Goal: Task Accomplishment & Management: Use online tool/utility

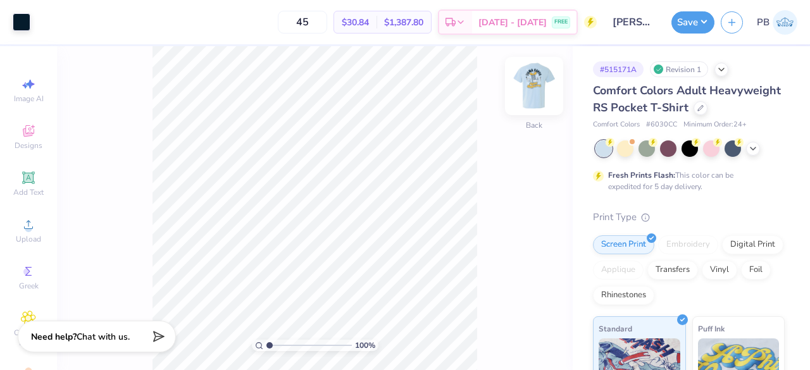
click at [530, 80] on img at bounding box center [534, 86] width 51 height 51
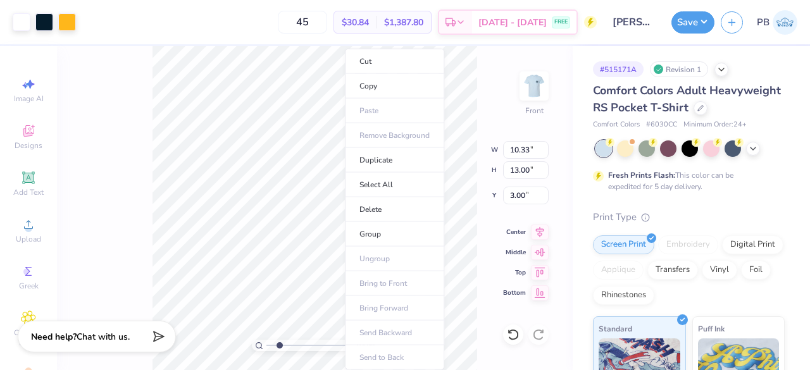
type input "1"
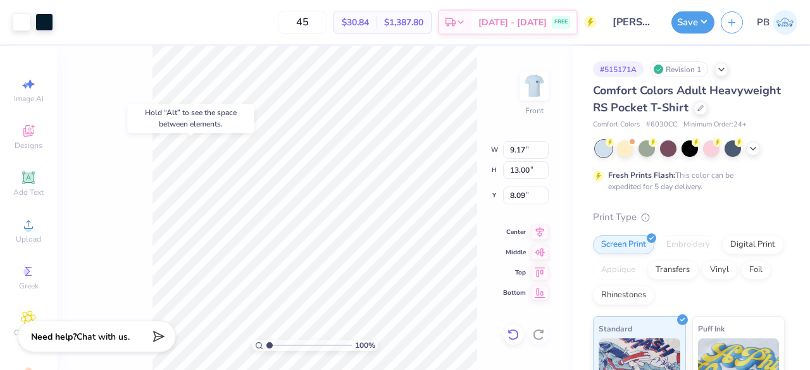
click at [511, 333] on icon at bounding box center [510, 331] width 3 height 3
type input "3.00"
type input "1.42593410657859"
type input "1.79"
type input "1.42593410657859"
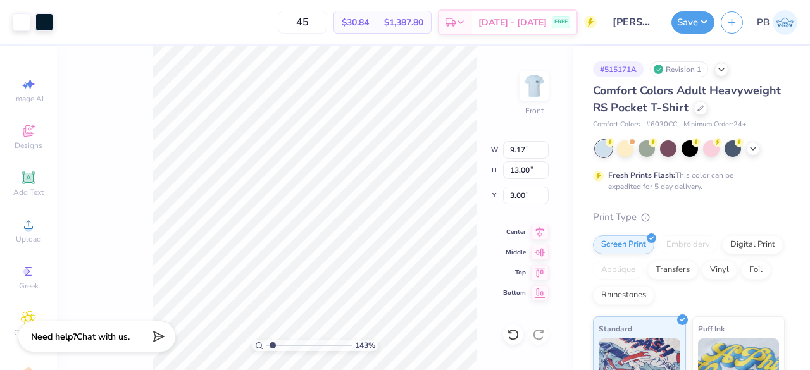
type input "3.76"
click at [513, 337] on icon at bounding box center [513, 334] width 13 height 13
type input "1.42593410657859"
type input "3.00"
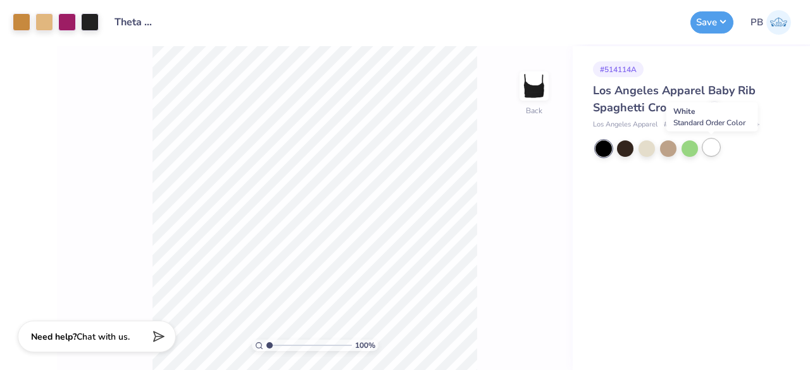
click at [715, 149] on div at bounding box center [711, 147] width 16 height 16
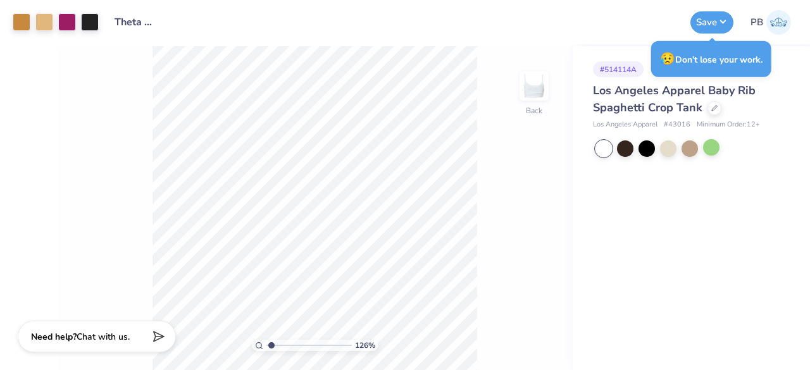
type input "1.26323053693267"
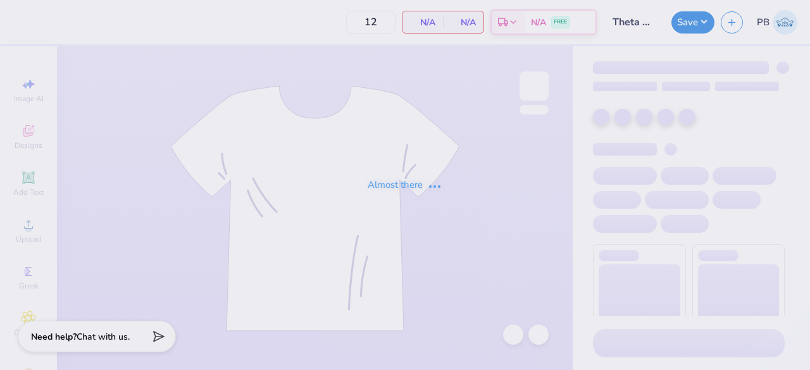
type input "60"
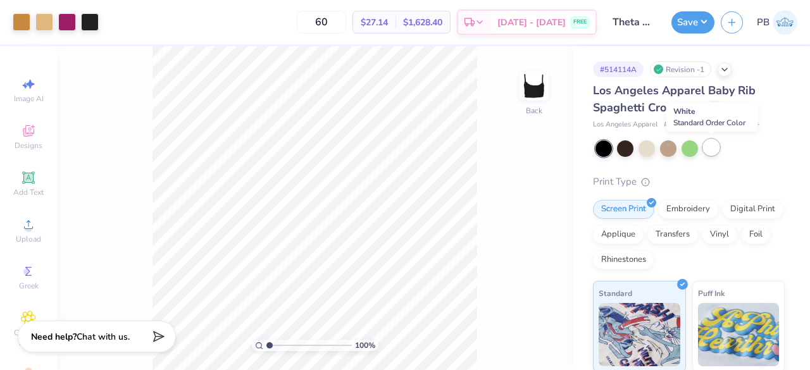
click at [715, 146] on div at bounding box center [711, 147] width 16 height 16
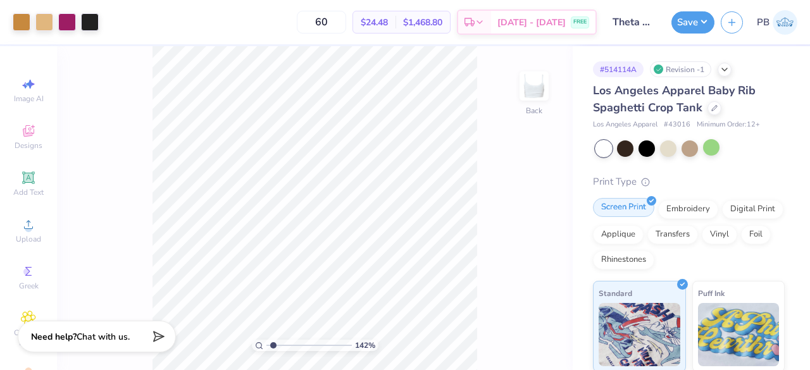
type input "1.60945443275151"
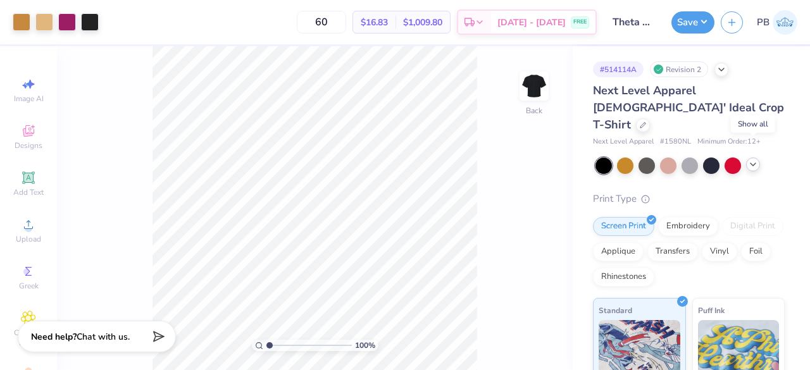
click at [751, 163] on polyline at bounding box center [753, 164] width 5 height 3
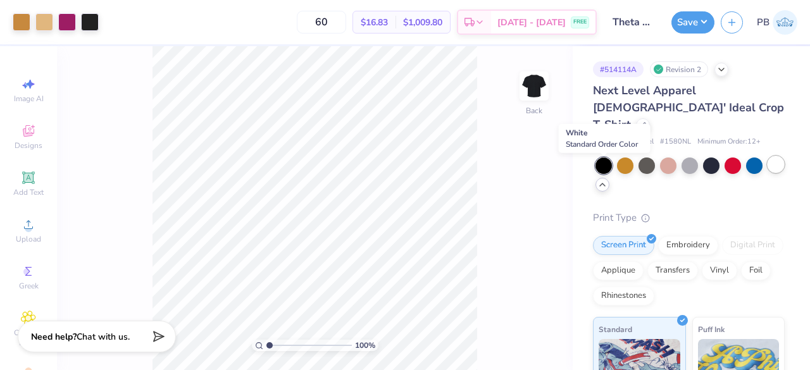
click at [768, 171] on div at bounding box center [776, 164] width 16 height 16
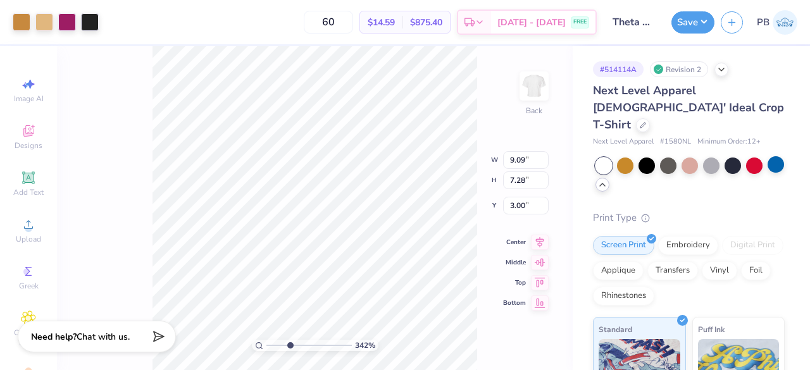
type input "3.42009836389424"
type input "2.53"
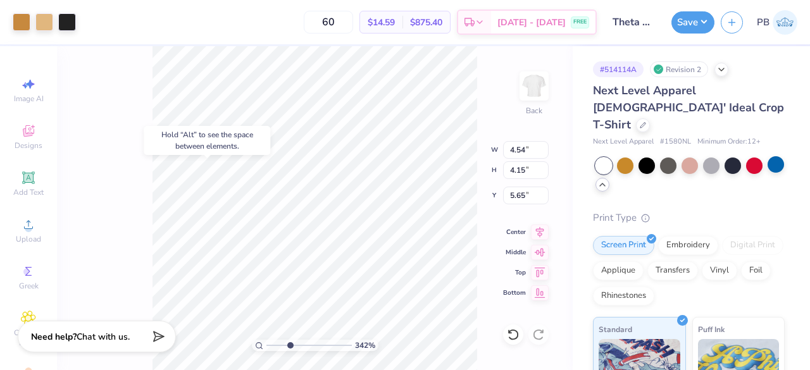
type input "3.42009836389424"
type input "7.04"
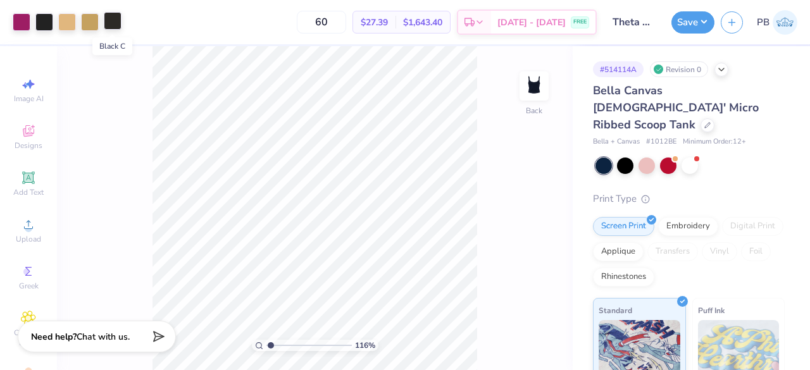
click at [116, 22] on div at bounding box center [113, 21] width 18 height 18
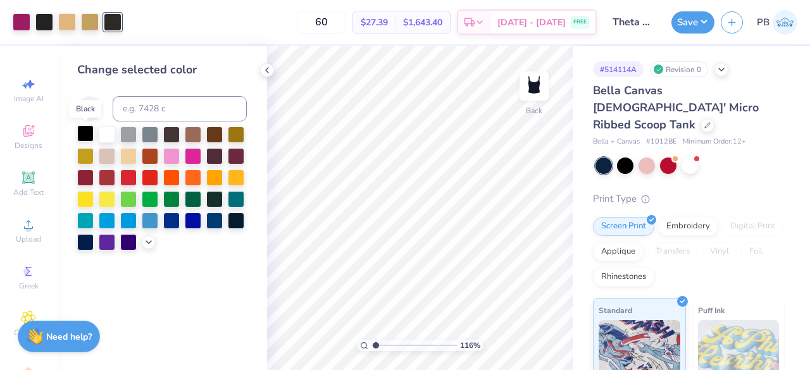
click at [84, 132] on div at bounding box center [85, 133] width 16 height 16
click at [41, 20] on div at bounding box center [44, 21] width 18 height 18
click at [89, 135] on div at bounding box center [85, 133] width 16 height 16
click at [701, 117] on div at bounding box center [708, 124] width 14 height 14
type input "1.16347127805733"
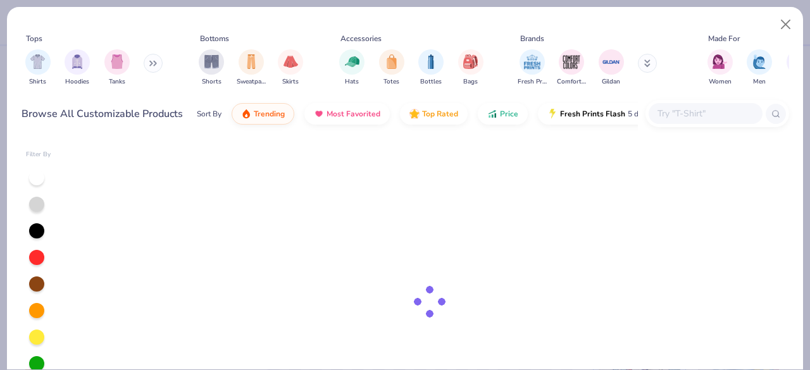
click at [684, 116] on input "text" at bounding box center [704, 113] width 97 height 15
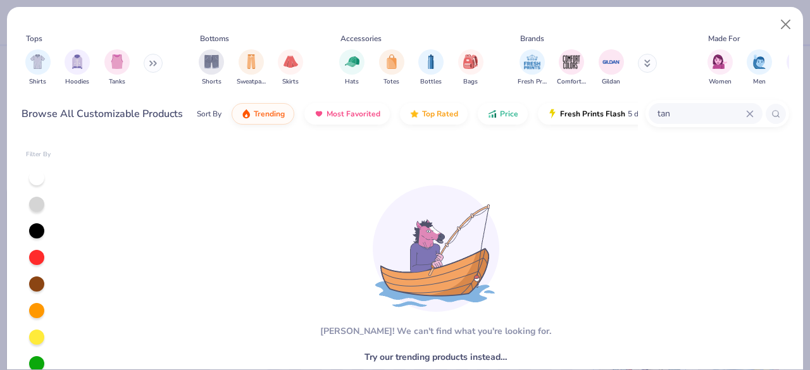
type input "tan"
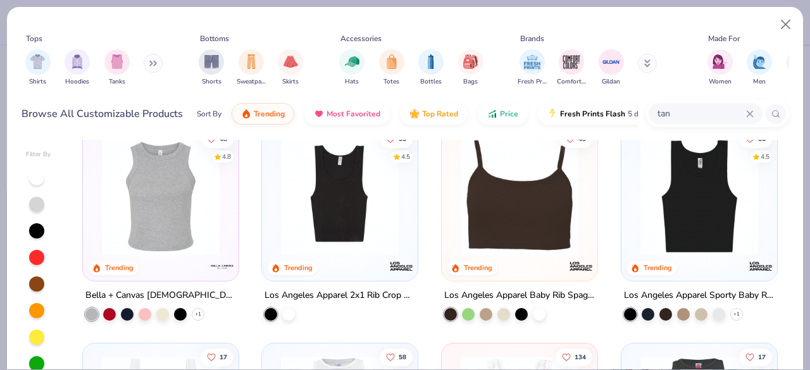
scroll to position [220, 0]
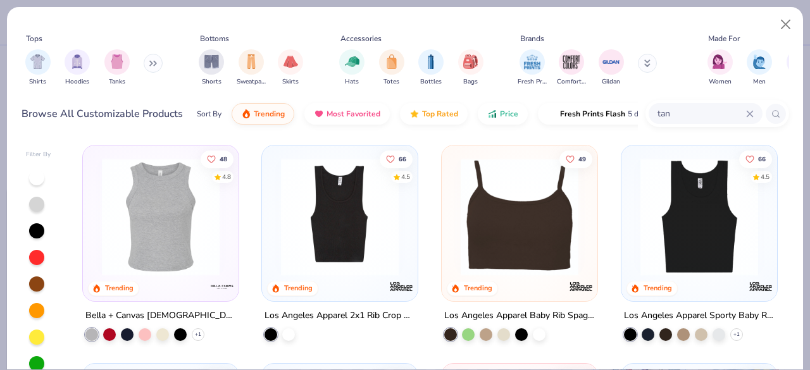
click at [505, 234] on img at bounding box center [519, 217] width 130 height 118
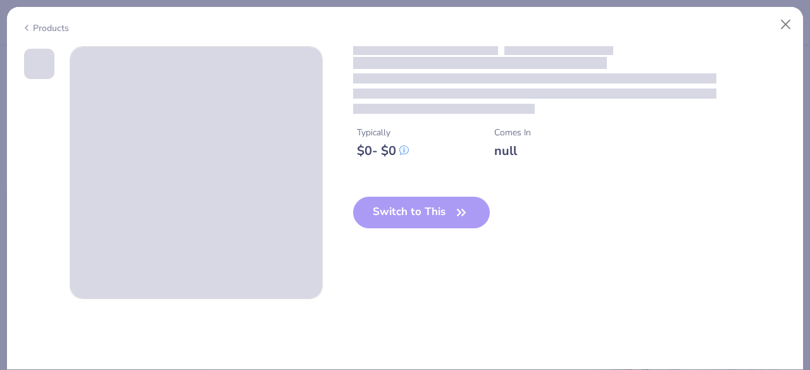
type textarea "x"
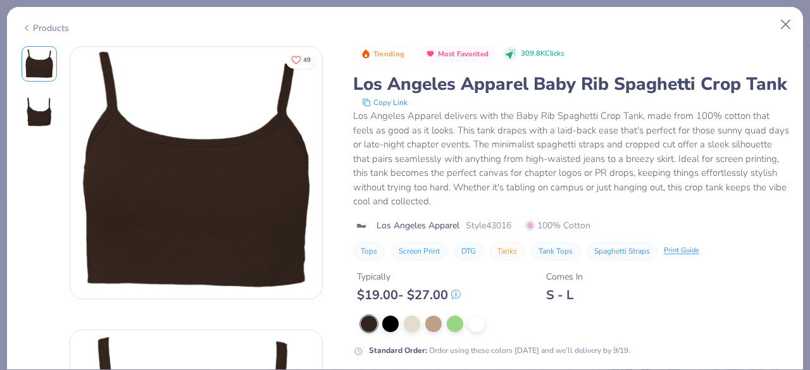
type input "1.16347127805733"
type textarea "x"
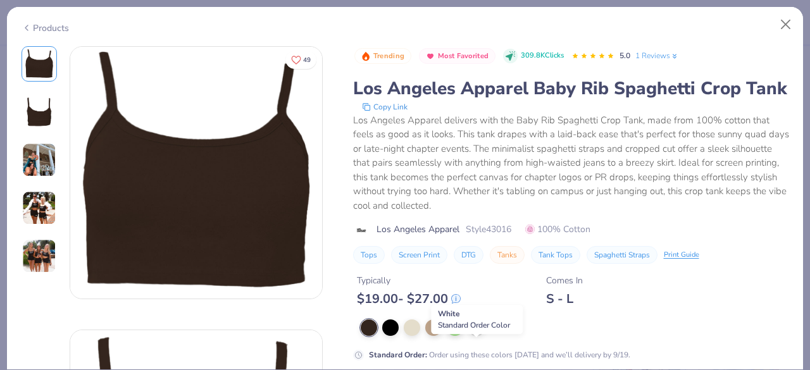
click at [482, 335] on div at bounding box center [476, 326] width 16 height 16
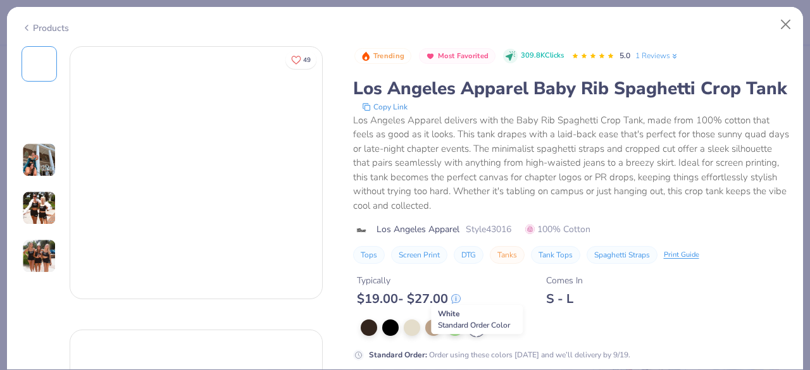
type input "1.16347127805733"
type textarea "x"
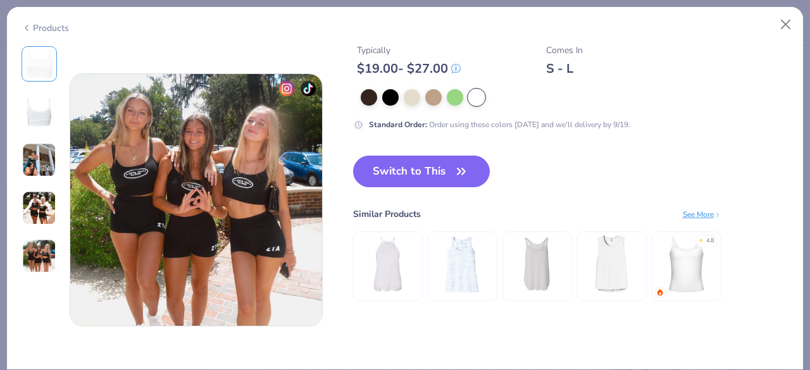
scroll to position [1108, 0]
click at [444, 175] on button "Switch to This" at bounding box center [421, 171] width 137 height 32
type input "1.16347127805733"
type textarea "x"
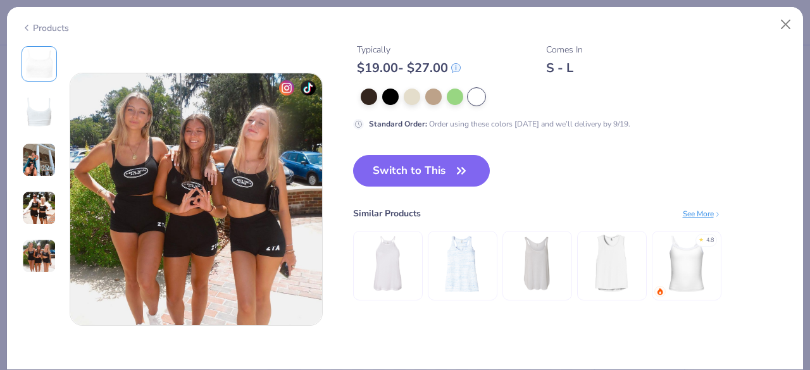
type input "1.16347127805733"
type textarea "x"
type input "1.16347127805733"
type textarea "x"
type input "1.16347127805733"
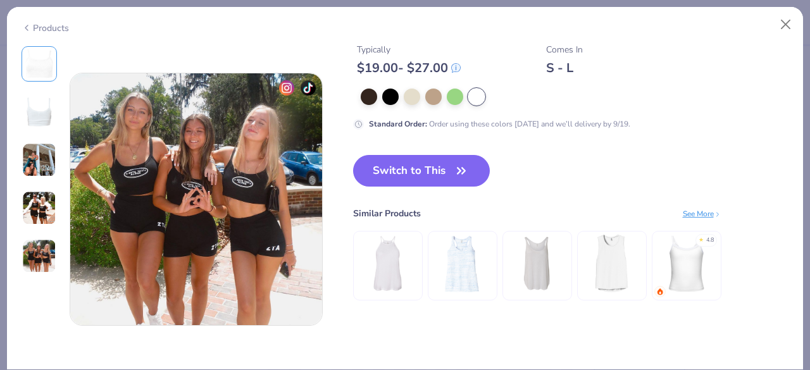
type textarea "x"
type input "1.16347127805733"
type textarea "x"
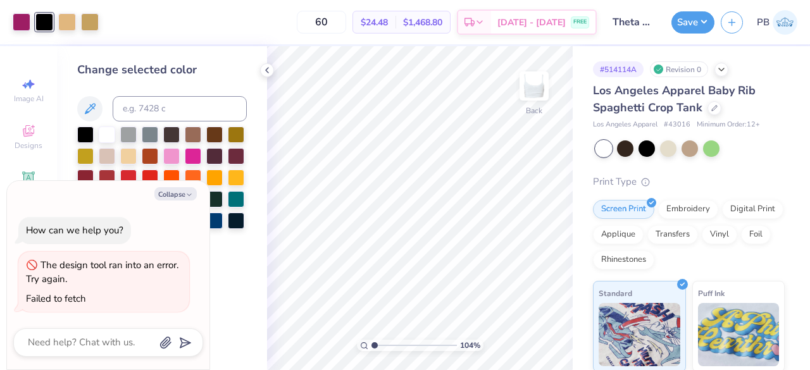
type input "1"
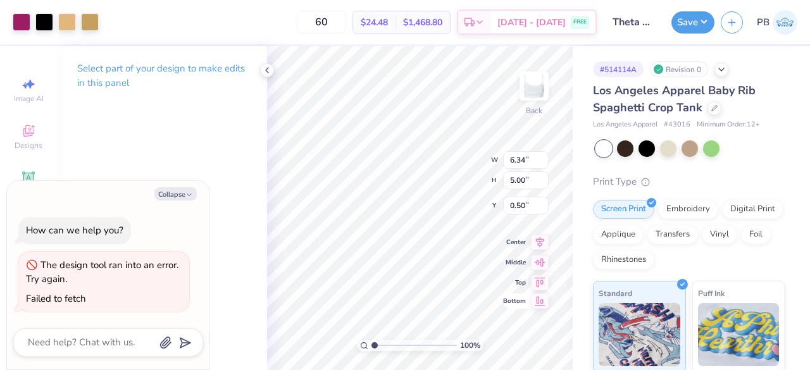
type textarea "x"
type input "1.47"
click at [704, 109] on div "Los Angeles Apparel Baby Rib Spaghetti Crop Tank" at bounding box center [689, 99] width 192 height 34
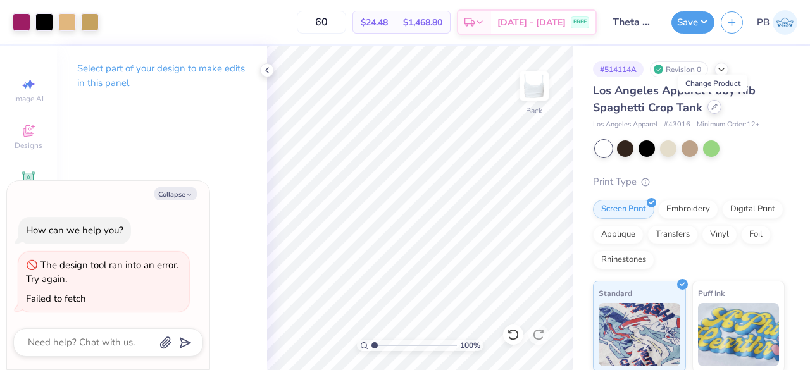
click at [708, 108] on div at bounding box center [715, 107] width 14 height 14
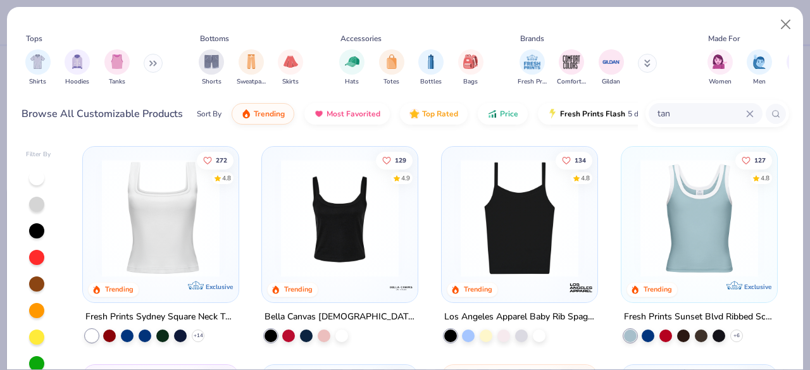
click at [535, 282] on div at bounding box center [519, 221] width 143 height 137
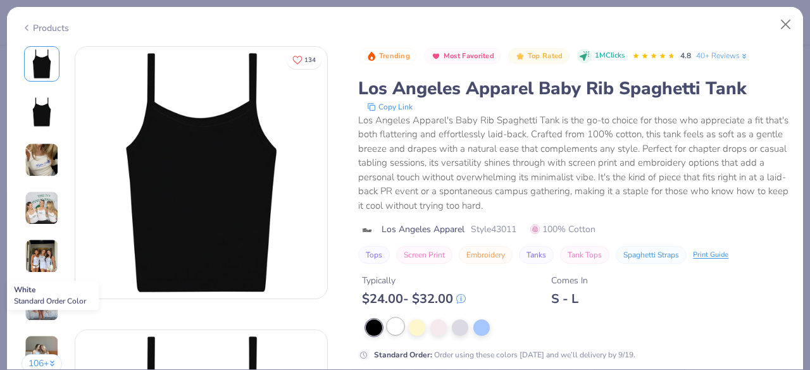
click at [396, 326] on div at bounding box center [395, 326] width 16 height 16
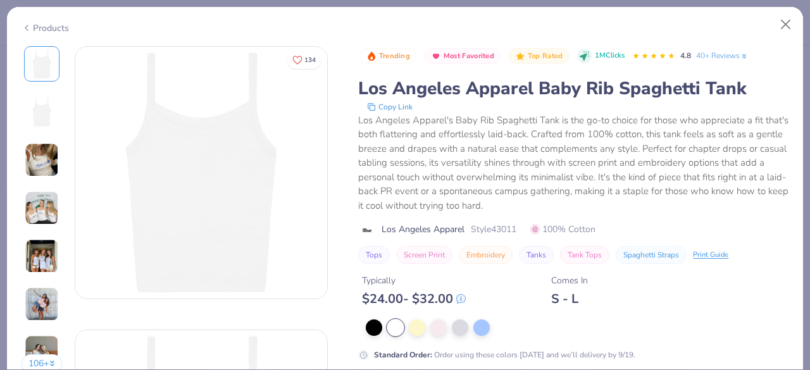
click at [38, 27] on div "Products" at bounding box center [45, 28] width 47 height 13
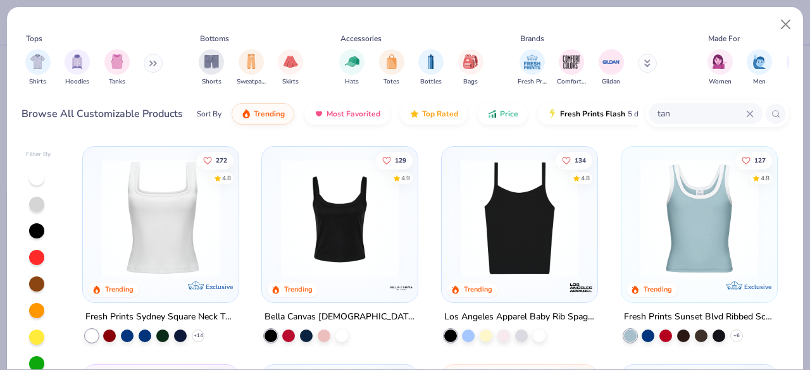
click at [213, 216] on img at bounding box center [161, 218] width 130 height 118
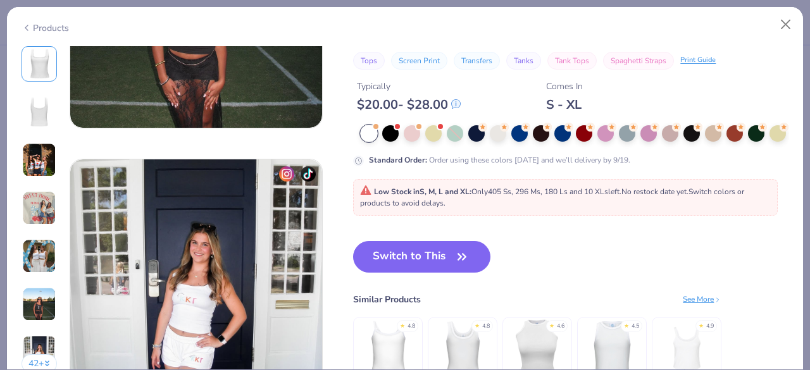
scroll to position [1571, 0]
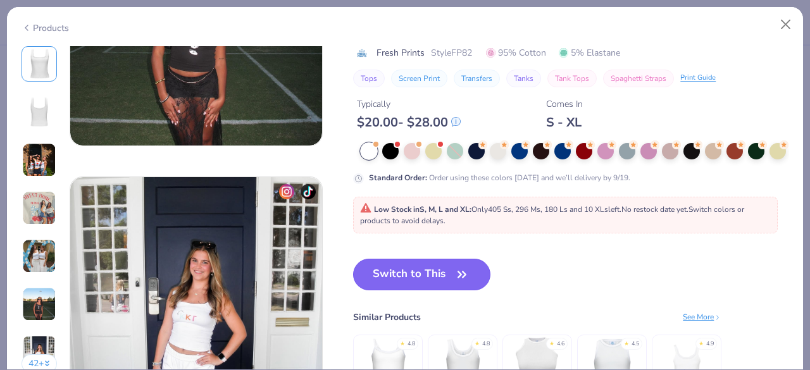
click at [456, 261] on button "Switch to This" at bounding box center [421, 275] width 137 height 32
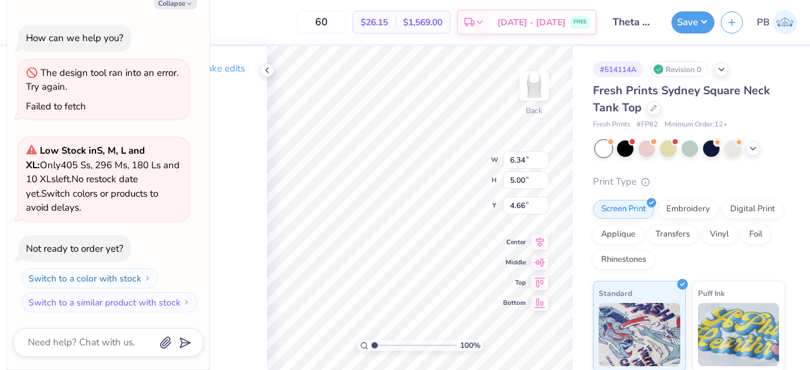
type textarea "x"
type input "1.50"
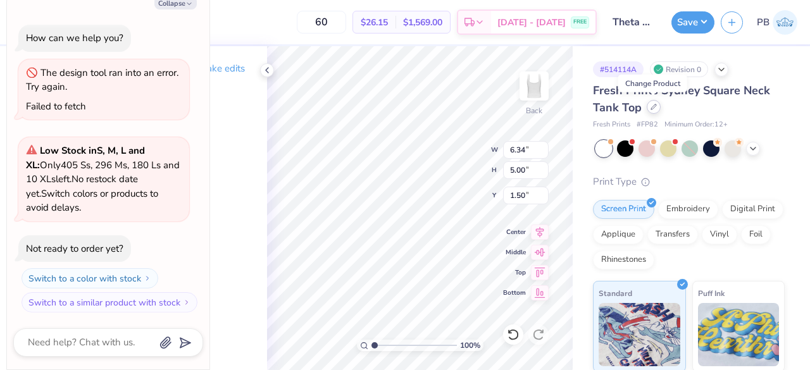
click at [651, 108] on icon at bounding box center [654, 107] width 6 height 6
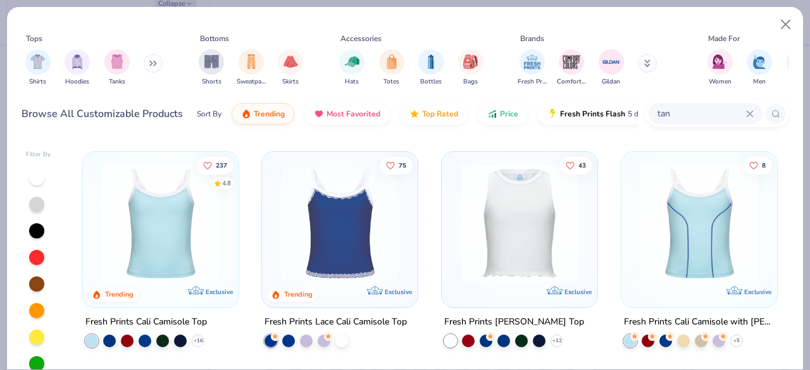
scroll to position [2614, 0]
click at [161, 226] on img at bounding box center [161, 223] width 130 height 118
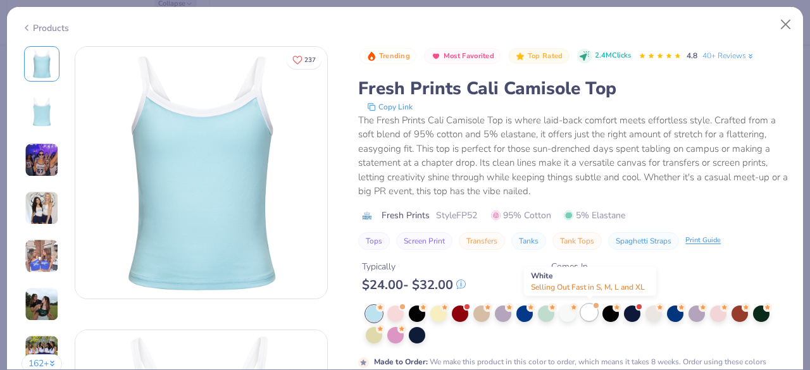
click at [589, 319] on div at bounding box center [589, 312] width 16 height 16
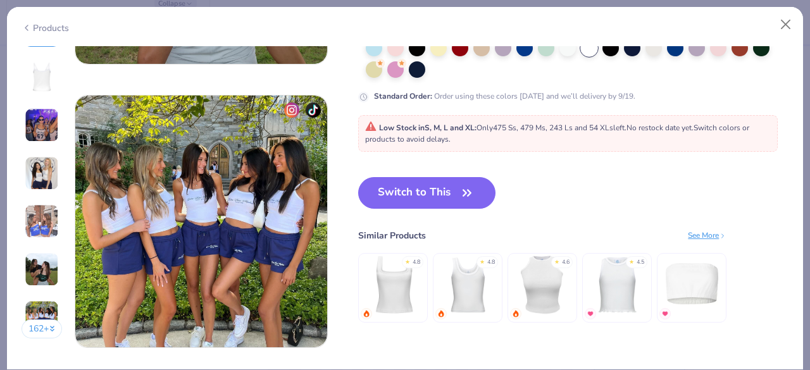
scroll to position [1664, 0]
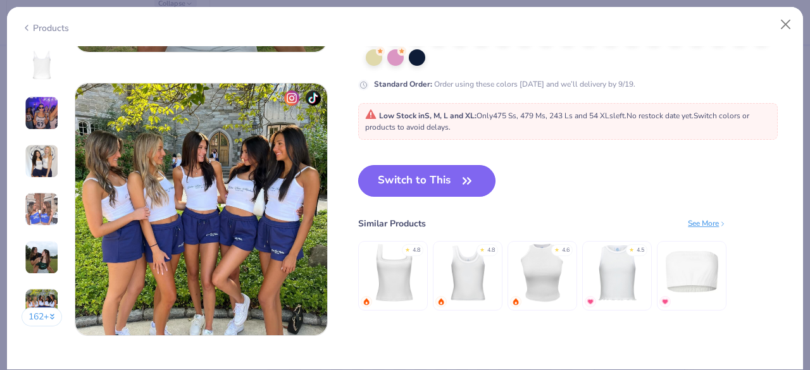
click at [440, 184] on button "Switch to This" at bounding box center [426, 181] width 137 height 32
click at [420, 185] on button "Switch to This" at bounding box center [426, 181] width 137 height 32
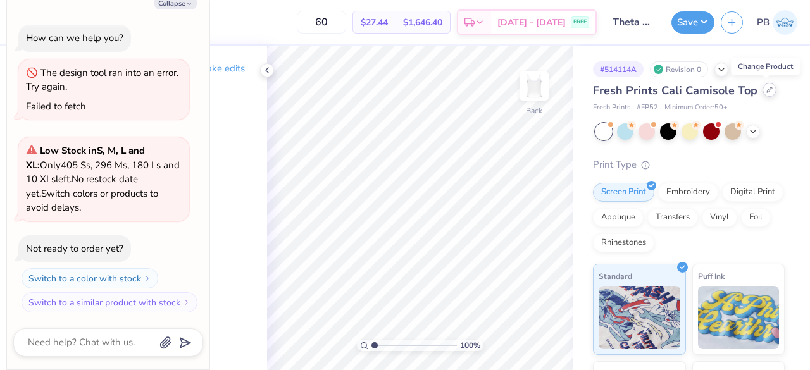
click at [770, 93] on div at bounding box center [770, 90] width 14 height 14
type textarea "x"
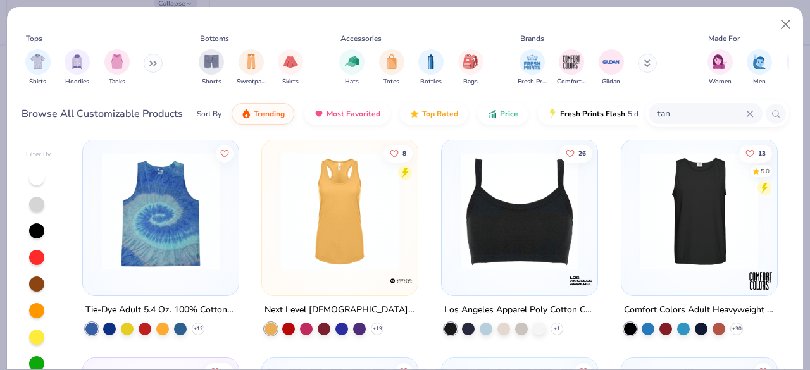
scroll to position [946, 0]
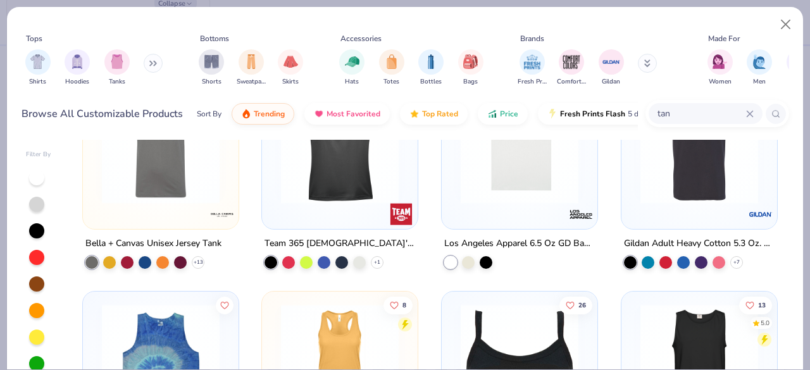
click at [754, 115] on div "tan" at bounding box center [706, 113] width 114 height 21
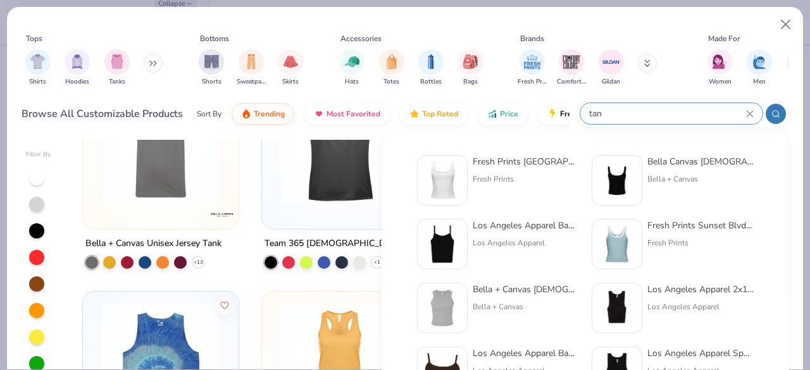
click at [749, 111] on icon at bounding box center [750, 114] width 8 height 8
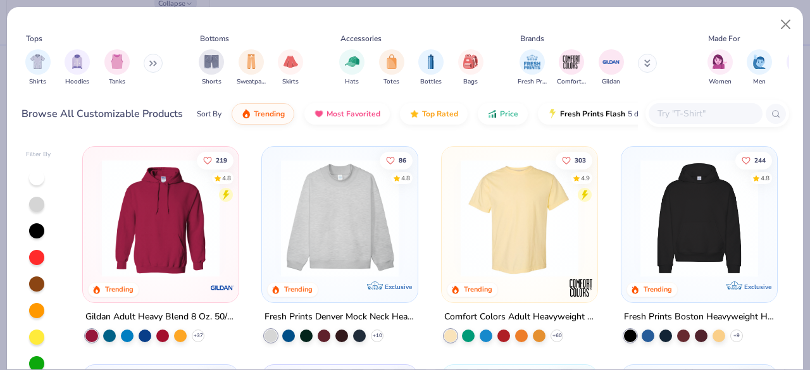
click at [692, 114] on input "text" at bounding box center [704, 113] width 97 height 15
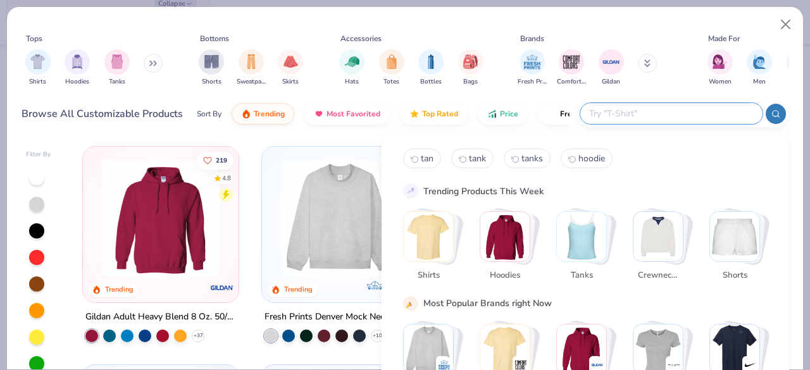
scroll to position [0, 0]
type input "tank"
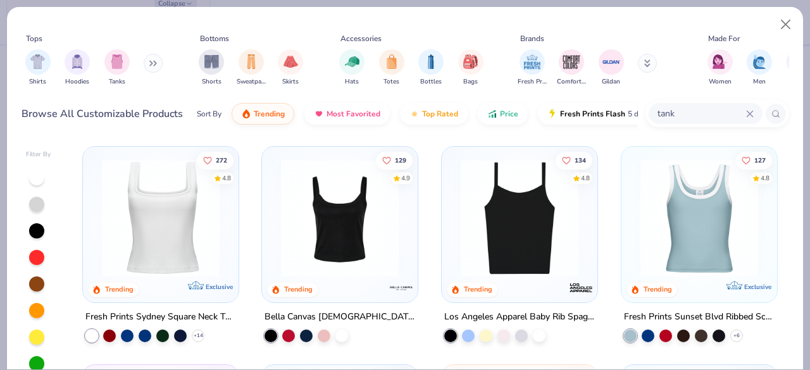
scroll to position [211, 0]
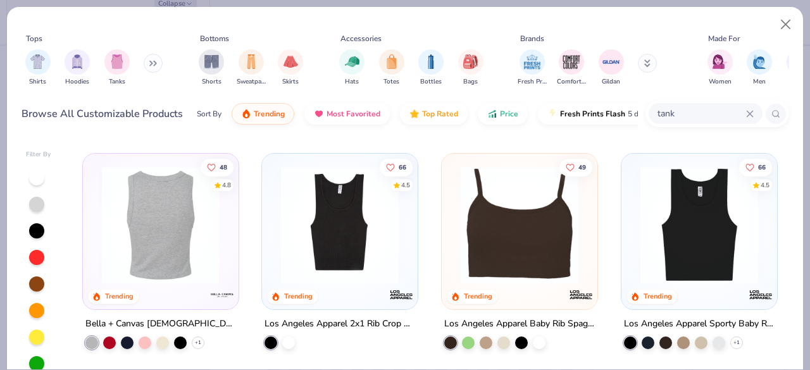
click at [165, 239] on img at bounding box center [161, 225] width 130 height 118
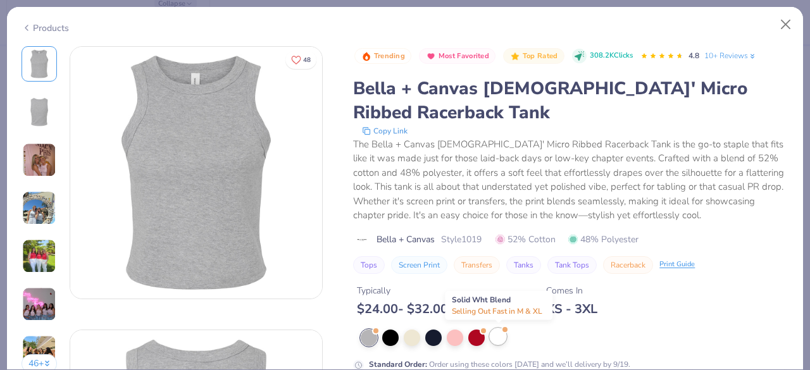
click at [503, 335] on div at bounding box center [498, 336] width 16 height 16
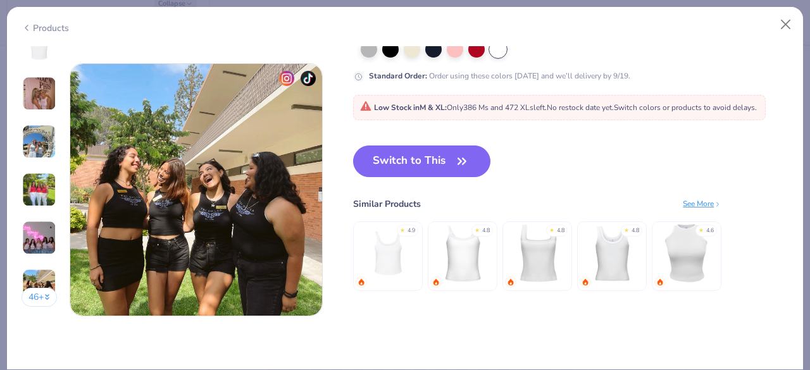
scroll to position [1683, 0]
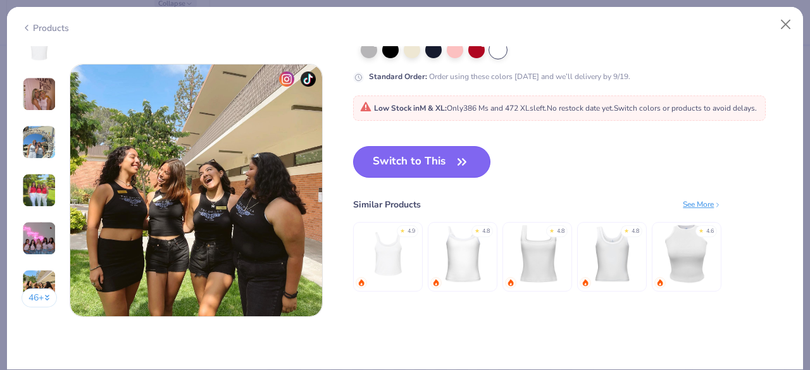
click at [444, 166] on button "Switch to This" at bounding box center [421, 162] width 137 height 32
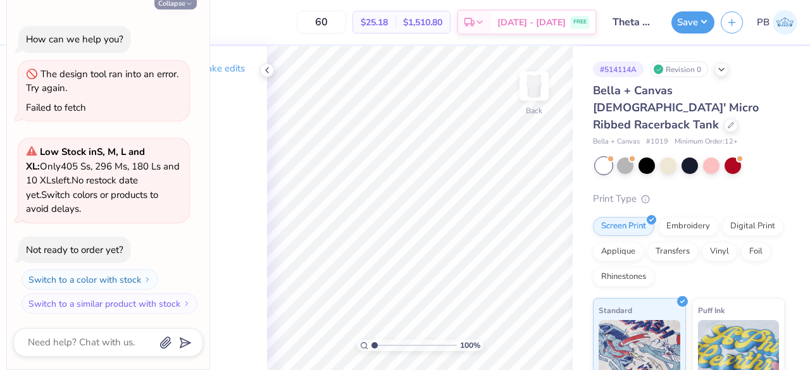
click at [185, 3] on icon "button" at bounding box center [189, 4] width 8 height 8
type textarea "x"
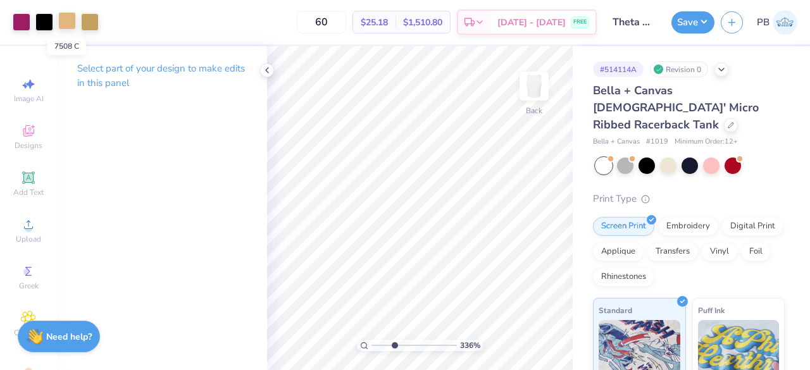
click at [62, 23] on div at bounding box center [67, 21] width 18 height 18
type input "3.3603019929321"
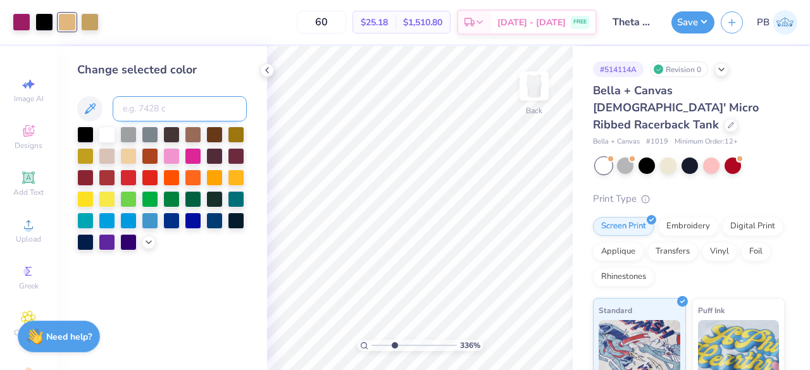
click at [208, 113] on input at bounding box center [180, 108] width 134 height 25
type input "7407"
type input "3.3603019929321"
click at [728, 121] on icon at bounding box center [731, 124] width 6 height 6
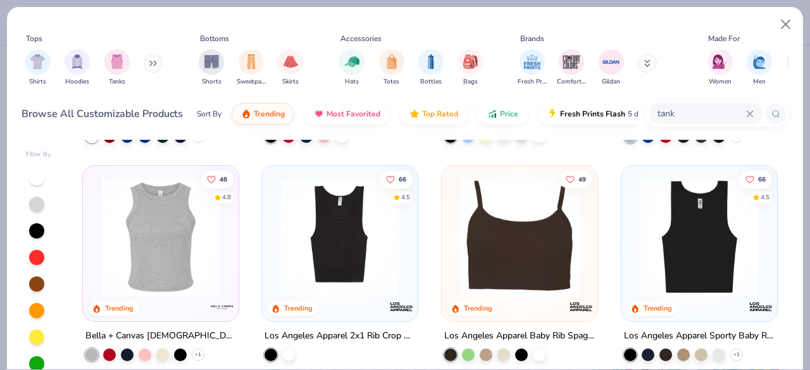
scroll to position [199, 0]
click at [530, 248] on img at bounding box center [519, 238] width 130 height 118
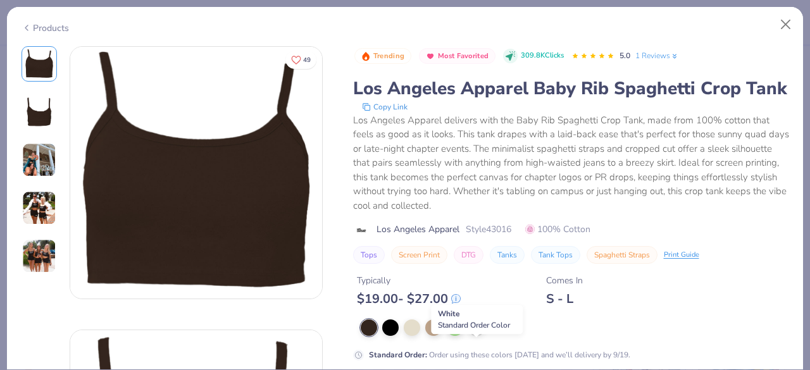
click at [478, 335] on div at bounding box center [476, 326] width 16 height 16
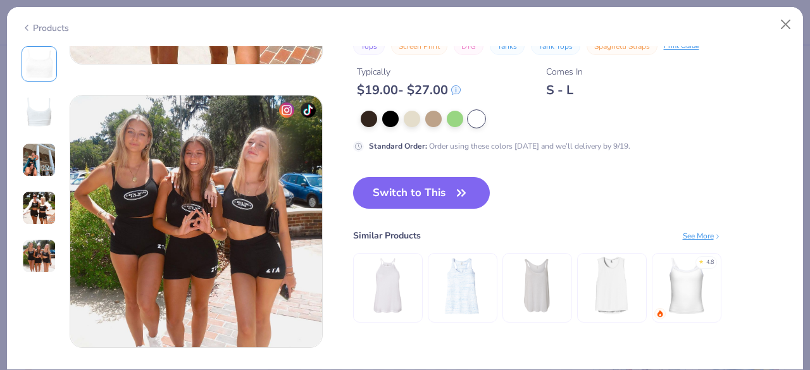
scroll to position [1093, 0]
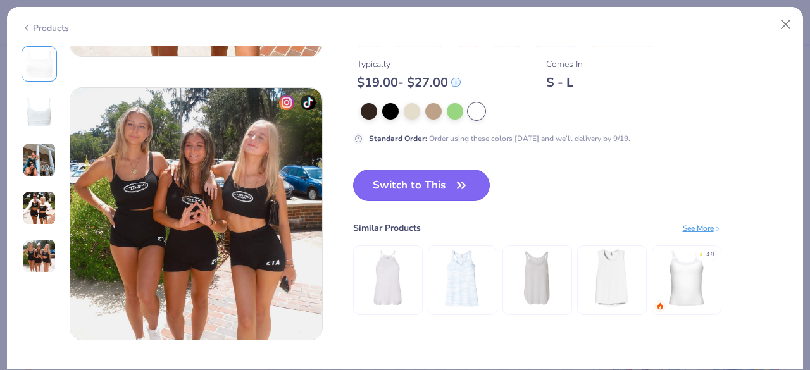
click at [439, 180] on button "Switch to This" at bounding box center [421, 186] width 137 height 32
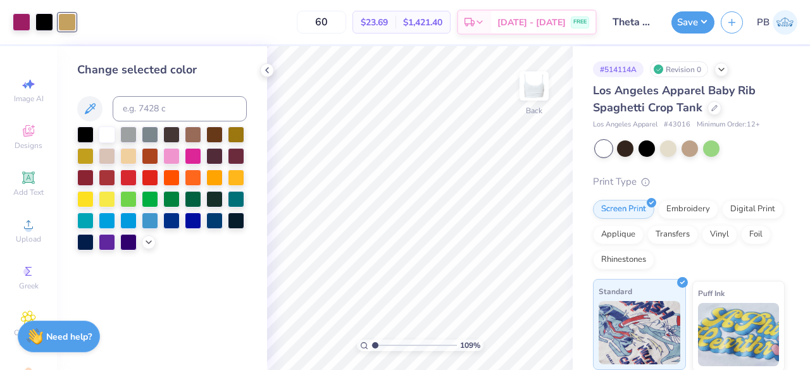
click at [608, 347] on div "Art colors 60 $23.69 Per Item $1,421.40 Total Est. Delivery Sep 16 - 19 FREE De…" at bounding box center [405, 185] width 810 height 370
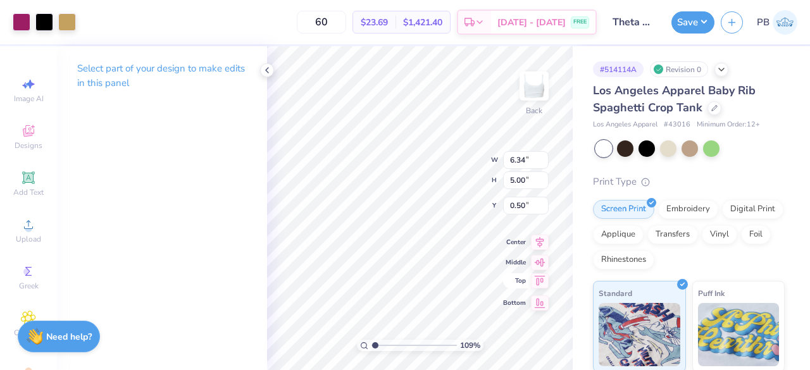
type input "1.09433224589022"
type input "3.00"
type input "1"
type input "1.91"
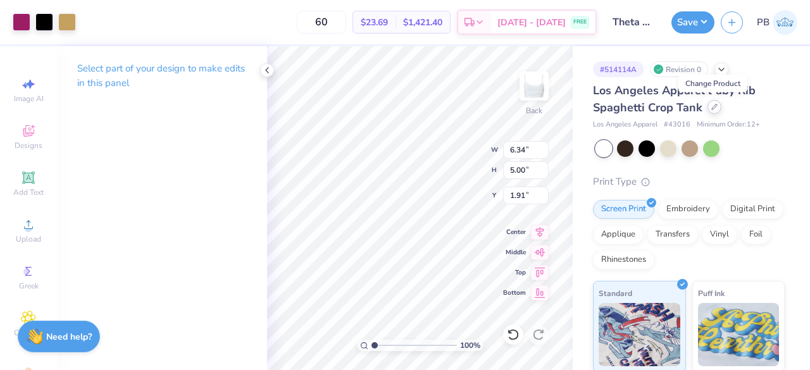
click at [713, 107] on icon at bounding box center [714, 107] width 6 height 6
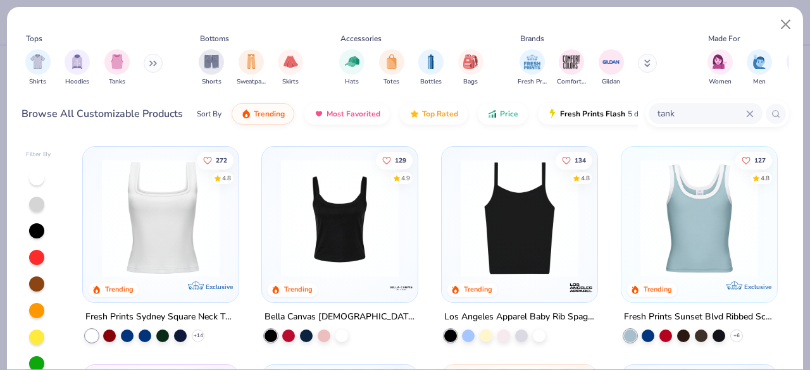
click at [134, 239] on img at bounding box center [161, 218] width 130 height 118
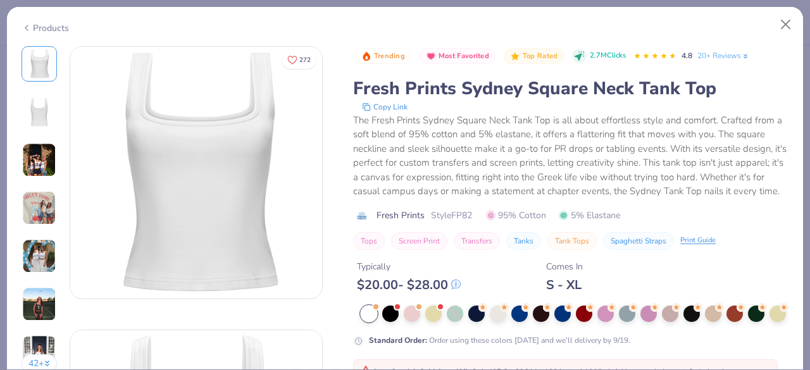
click at [41, 26] on div "Products" at bounding box center [45, 28] width 47 height 13
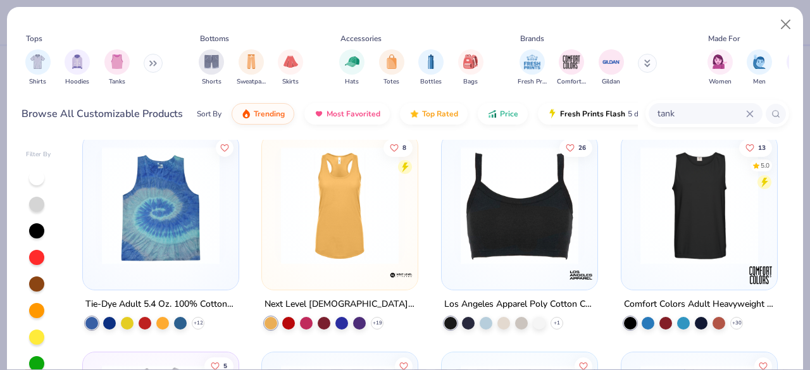
scroll to position [1103, 0]
click at [533, 241] on img at bounding box center [519, 206] width 130 height 118
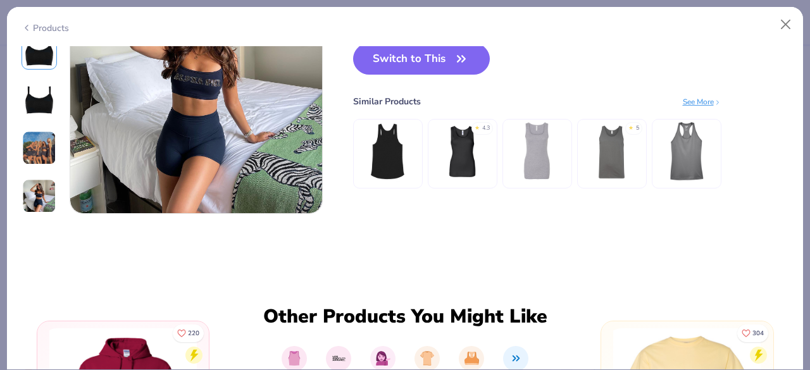
scroll to position [935, 0]
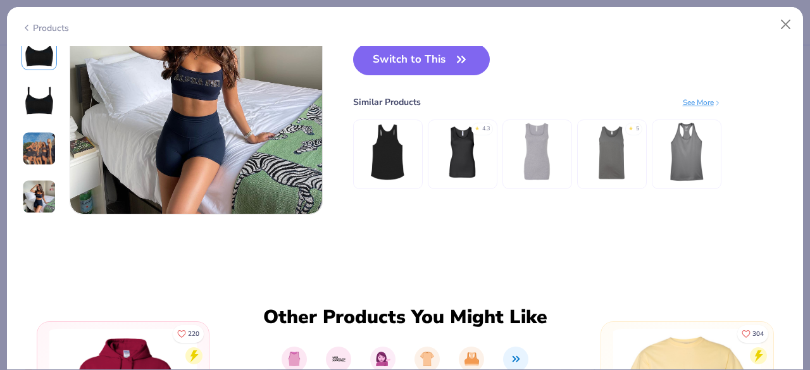
click at [38, 25] on div "Products" at bounding box center [45, 28] width 47 height 13
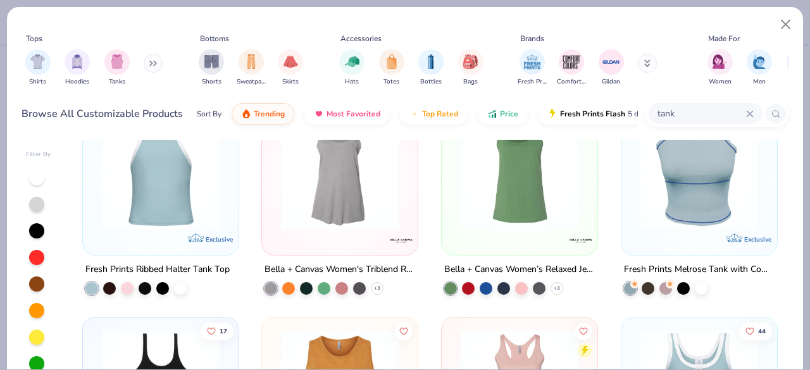
scroll to position [1792, 0]
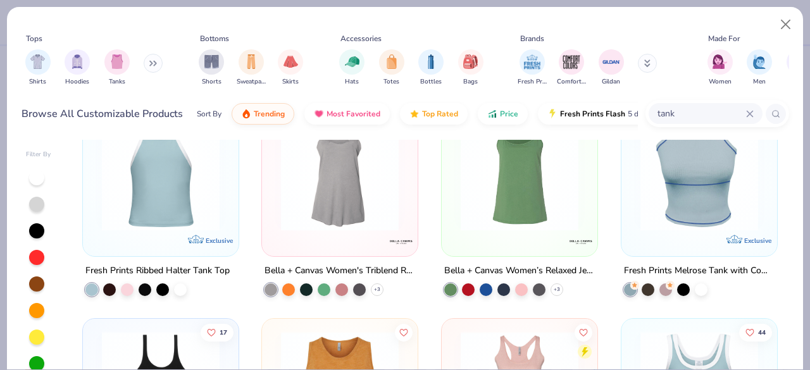
click at [156, 187] on img at bounding box center [161, 172] width 130 height 118
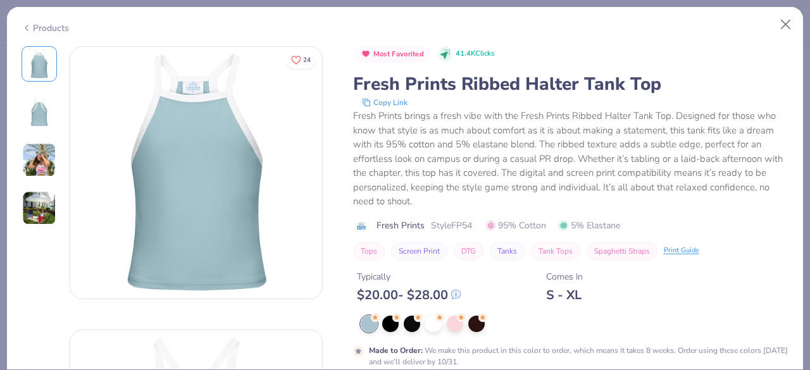
click at [37, 27] on div "Products" at bounding box center [45, 28] width 47 height 13
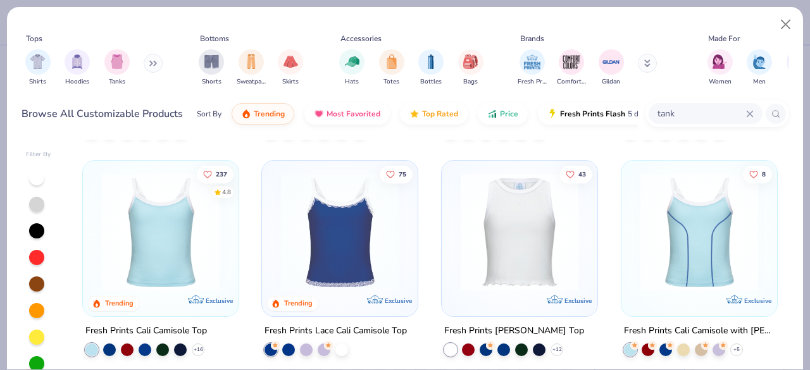
scroll to position [2628, 0]
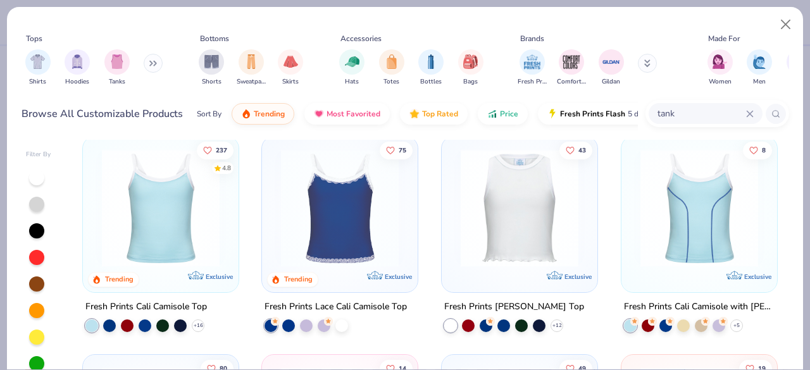
click at [194, 194] on img at bounding box center [161, 208] width 130 height 118
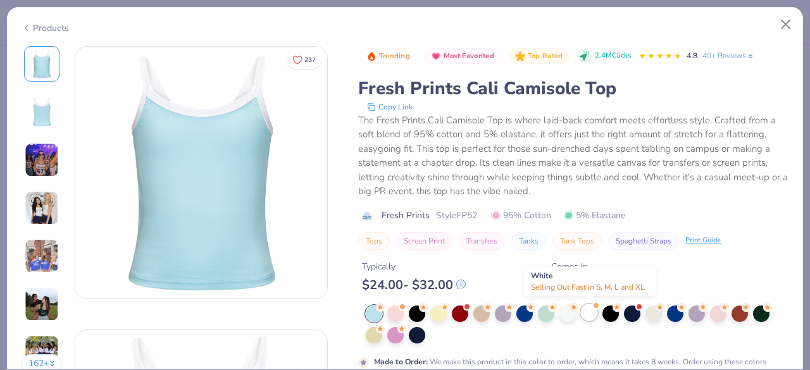
click at [597, 311] on div at bounding box center [589, 312] width 16 height 16
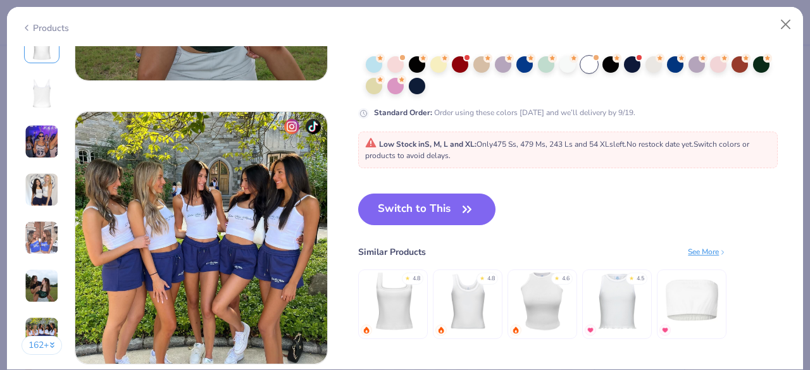
scroll to position [1637, 0]
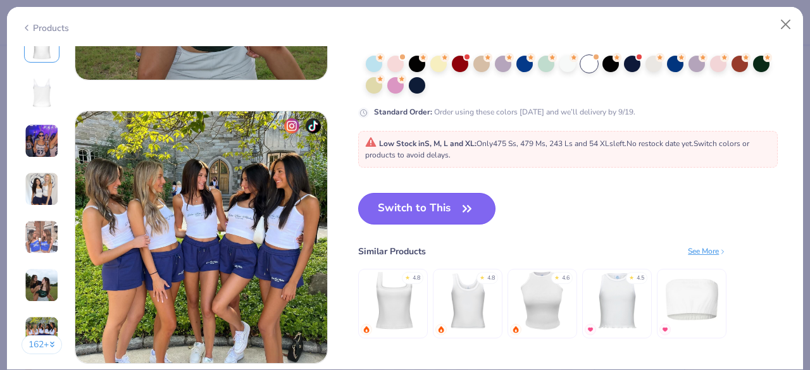
click at [451, 203] on button "Switch to This" at bounding box center [426, 209] width 137 height 32
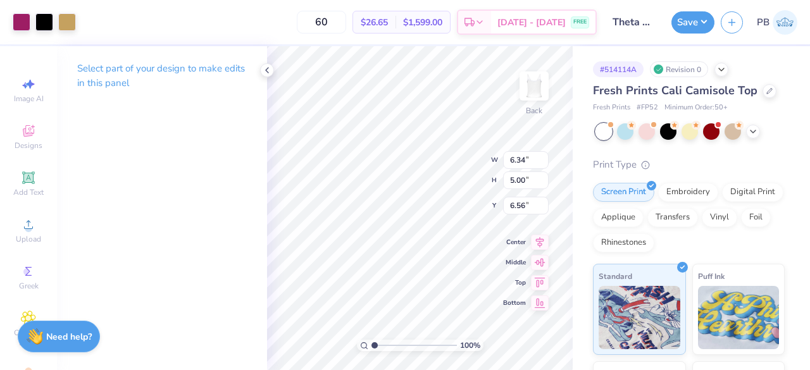
type input "2.00"
click at [754, 132] on icon at bounding box center [753, 130] width 10 height 10
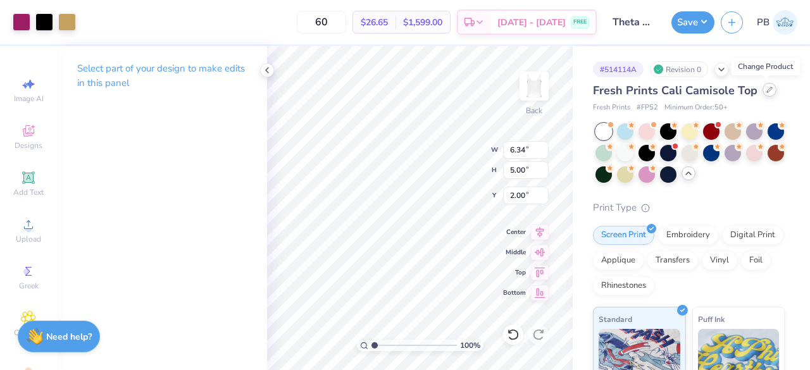
click at [766, 91] on icon at bounding box center [769, 90] width 6 height 6
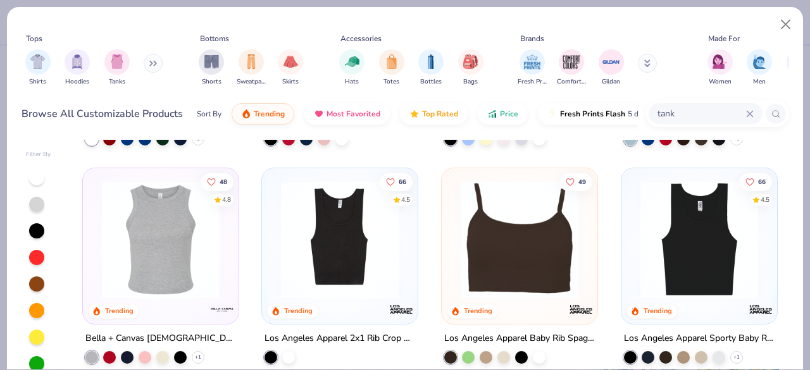
scroll to position [196, 0]
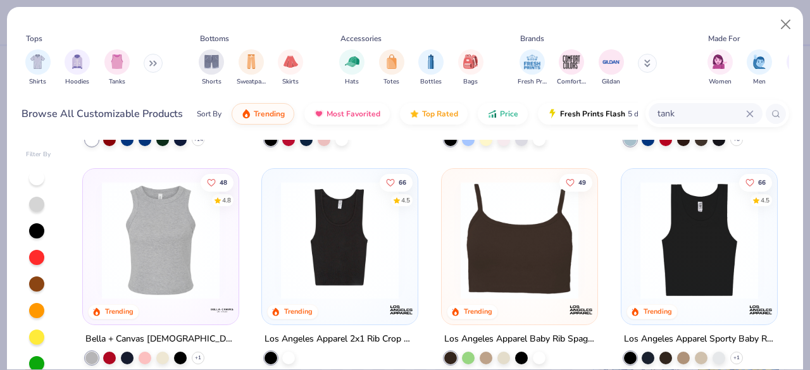
click at [503, 221] on img at bounding box center [519, 241] width 130 height 118
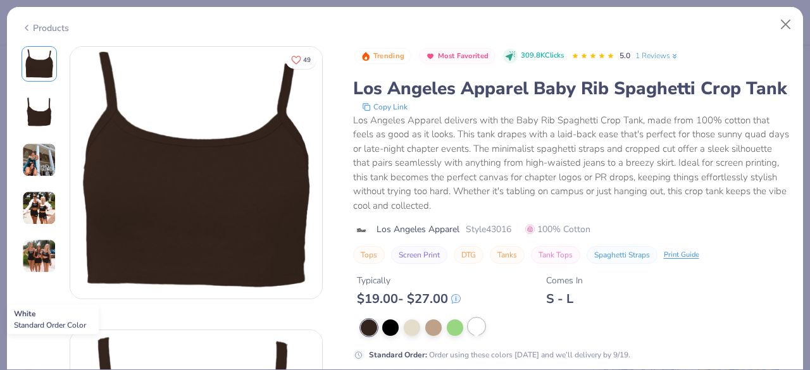
click at [476, 335] on div at bounding box center [476, 326] width 16 height 16
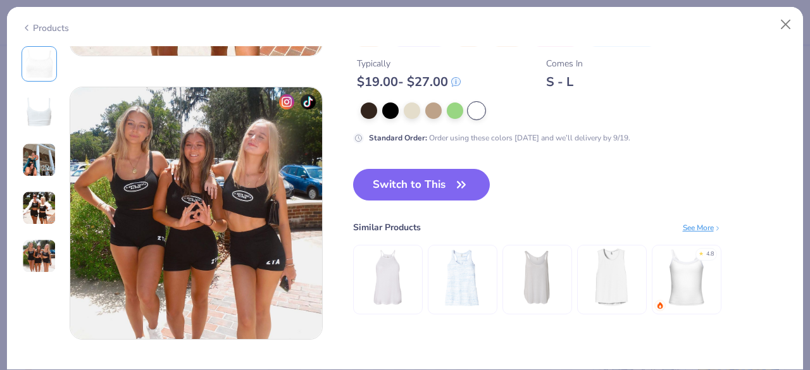
scroll to position [1144, 0]
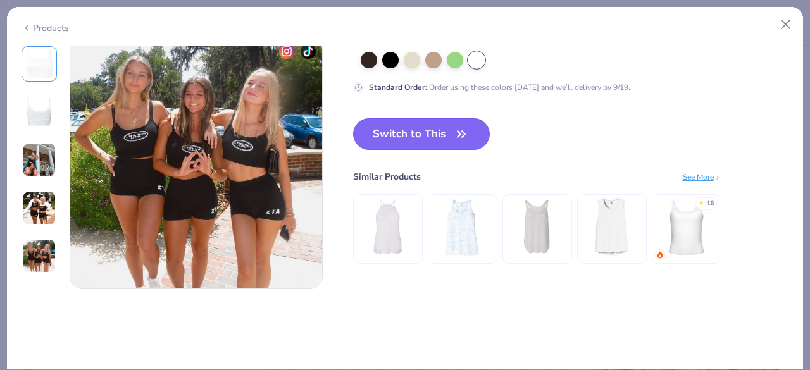
click at [439, 139] on button "Switch to This" at bounding box center [421, 134] width 137 height 32
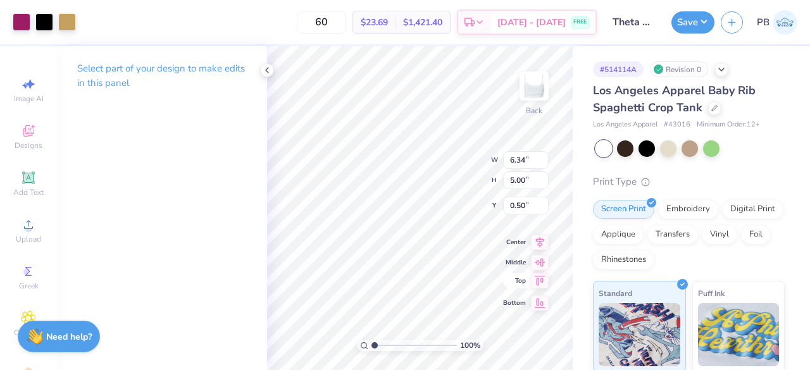
type input "3.00"
click at [261, 70] on div at bounding box center [267, 70] width 14 height 14
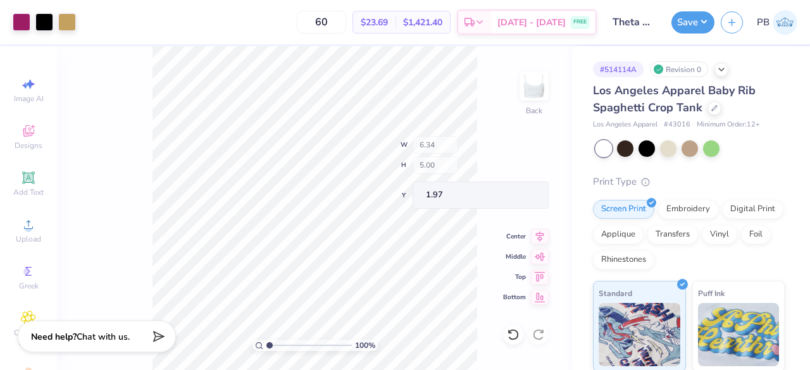
type input "1.97"
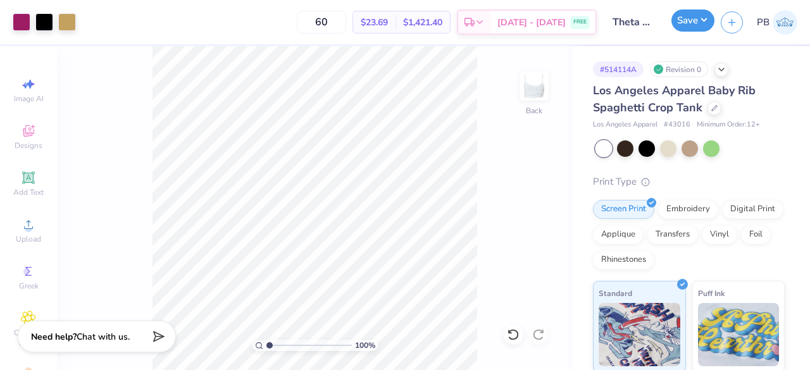
click at [694, 18] on button "Save" at bounding box center [692, 20] width 43 height 22
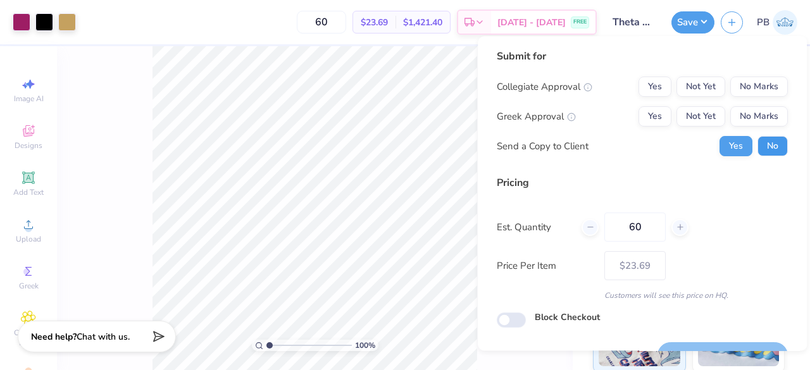
click at [758, 149] on button "No" at bounding box center [773, 146] width 30 height 20
click at [754, 116] on button "No Marks" at bounding box center [759, 116] width 58 height 20
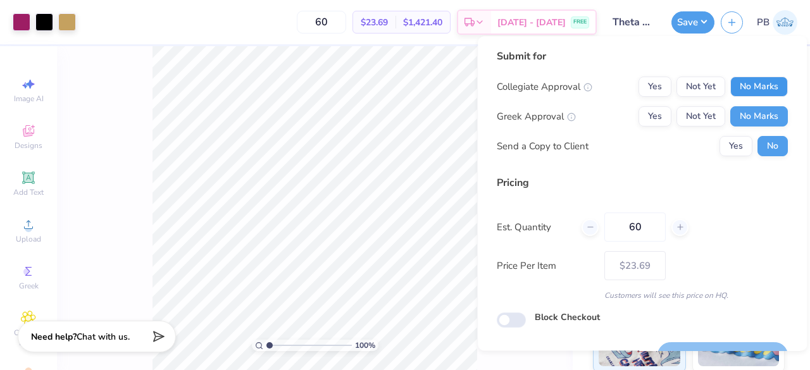
click at [756, 82] on button "No Marks" at bounding box center [759, 87] width 58 height 20
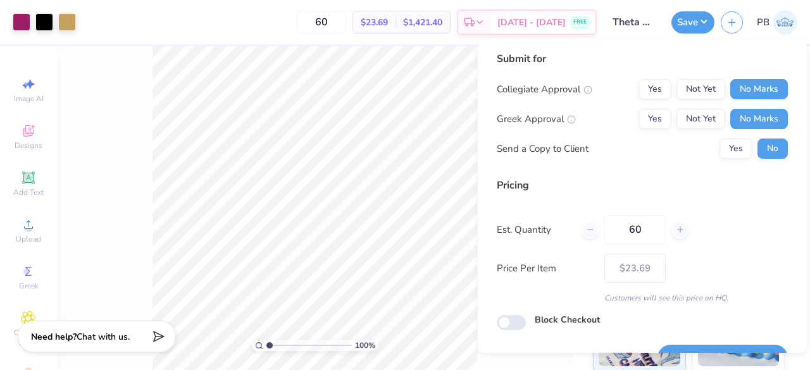
scroll to position [29, 0]
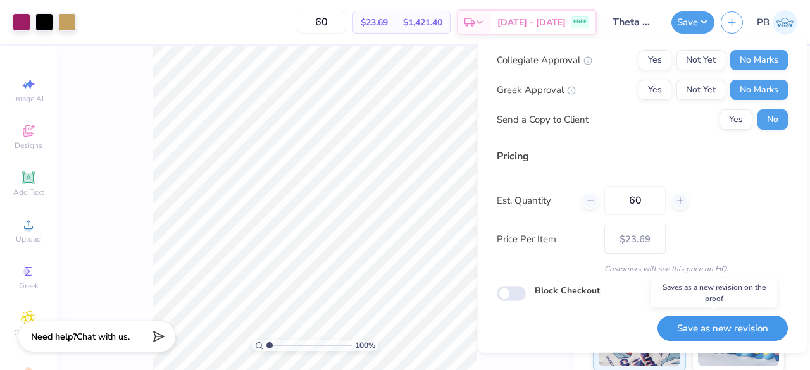
click at [720, 330] on button "Save as new revision" at bounding box center [723, 328] width 130 height 26
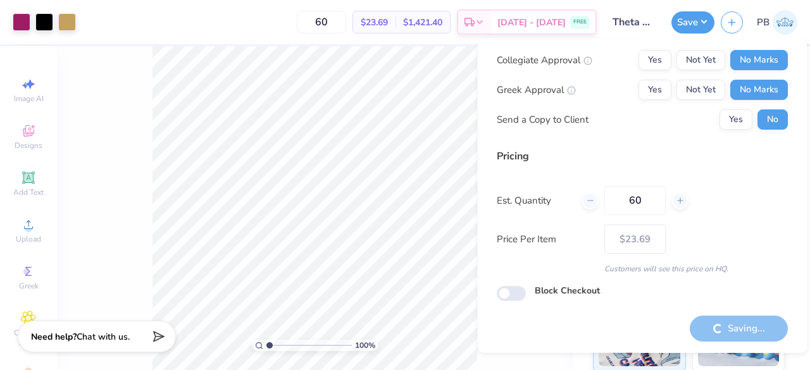
type input "– –"
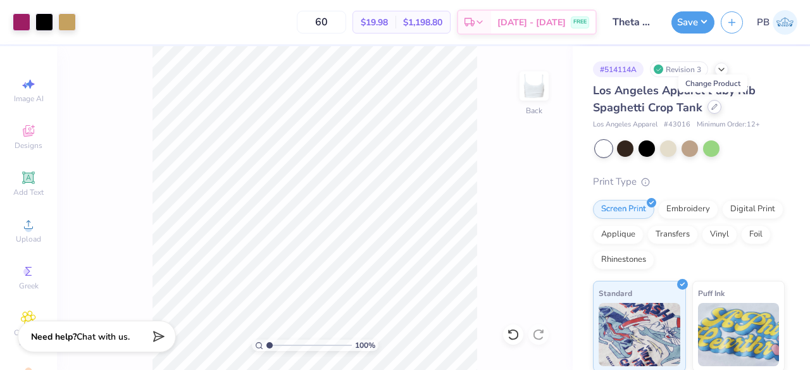
click at [713, 109] on div at bounding box center [715, 107] width 14 height 14
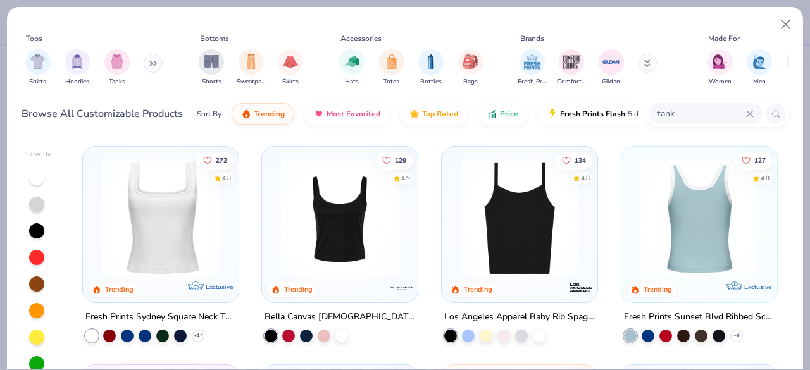
click at [696, 254] on div at bounding box center [699, 218] width 390 height 118
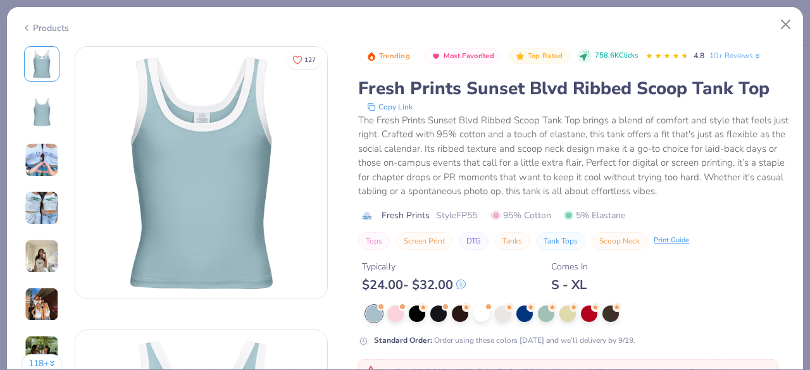
click at [29, 28] on icon at bounding box center [27, 27] width 10 height 15
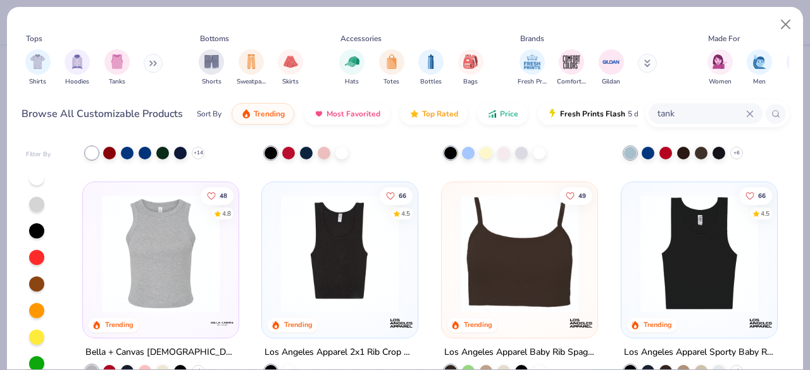
scroll to position [197, 0]
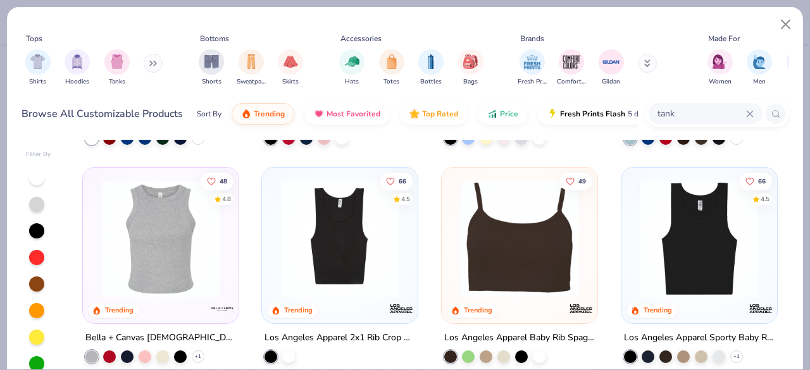
click at [679, 271] on img at bounding box center [699, 239] width 130 height 118
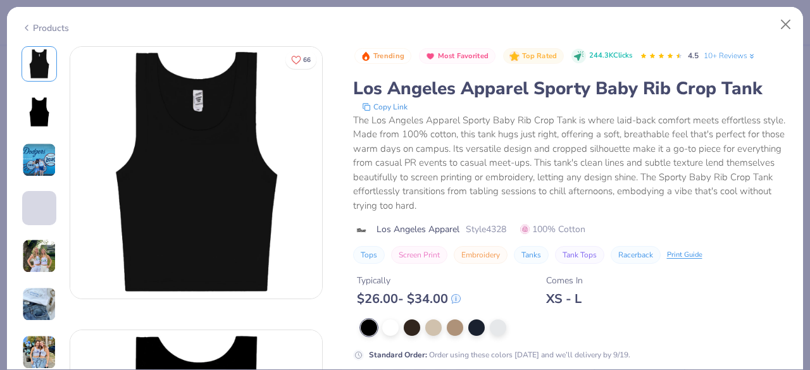
click at [30, 24] on icon at bounding box center [27, 27] width 10 height 15
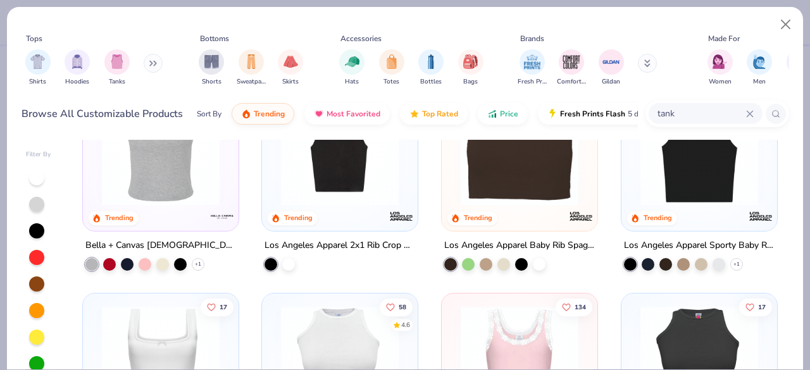
scroll to position [289, 0]
click at [198, 184] on img at bounding box center [161, 148] width 130 height 118
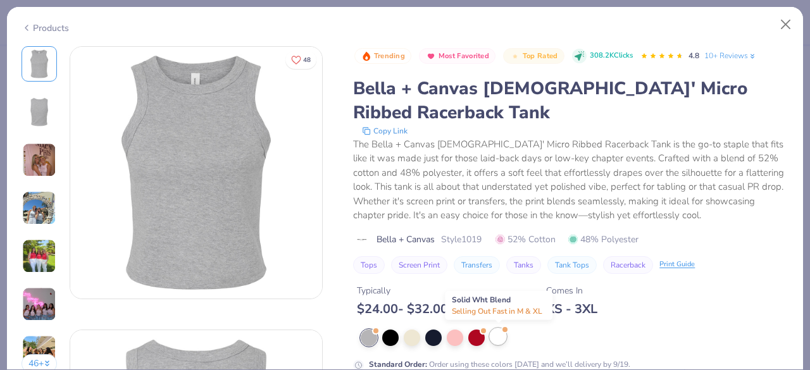
click at [503, 337] on div at bounding box center [498, 336] width 16 height 16
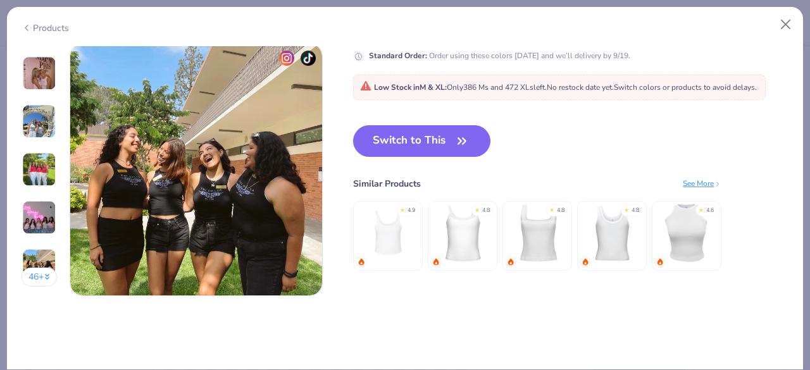
scroll to position [1705, 0]
click at [453, 146] on span "button" at bounding box center [462, 141] width 18 height 18
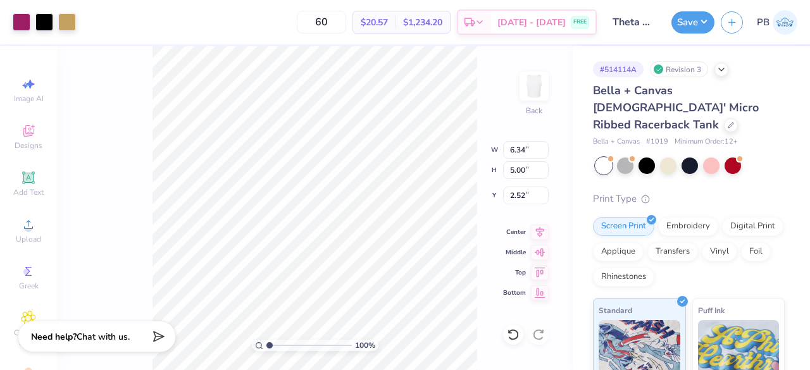
type input "2.52"
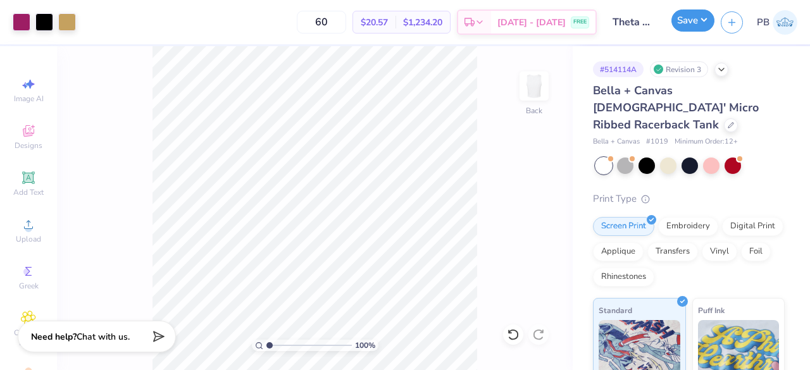
click at [681, 15] on button "Save" at bounding box center [692, 20] width 43 height 22
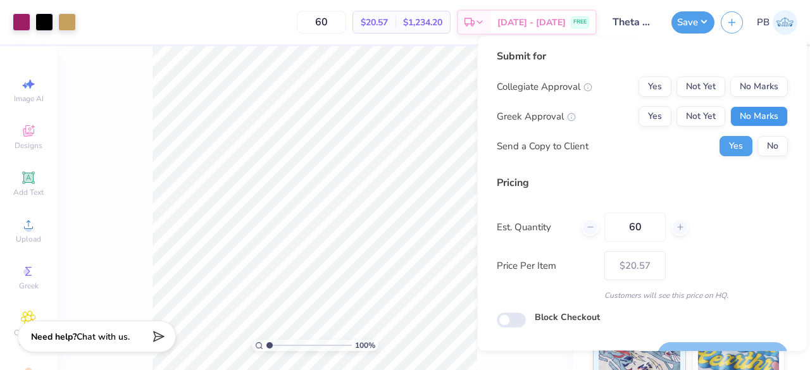
click at [748, 111] on button "No Marks" at bounding box center [759, 116] width 58 height 20
click at [758, 85] on button "No Marks" at bounding box center [759, 87] width 58 height 20
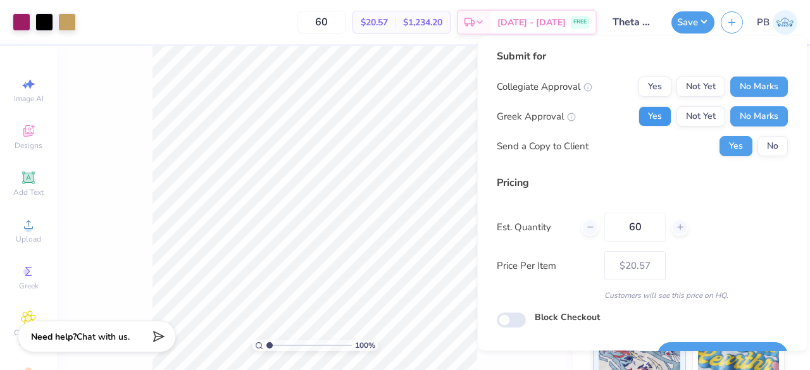
click at [651, 115] on button "Yes" at bounding box center [655, 116] width 33 height 20
click at [771, 148] on button "No" at bounding box center [773, 146] width 30 height 20
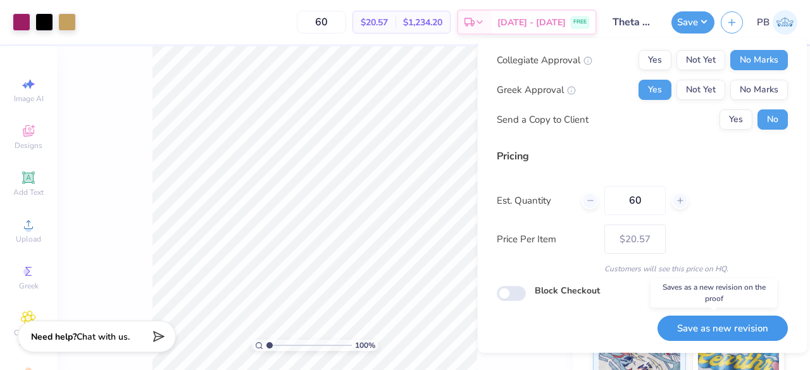
click at [679, 328] on button "Save as new revision" at bounding box center [723, 328] width 130 height 26
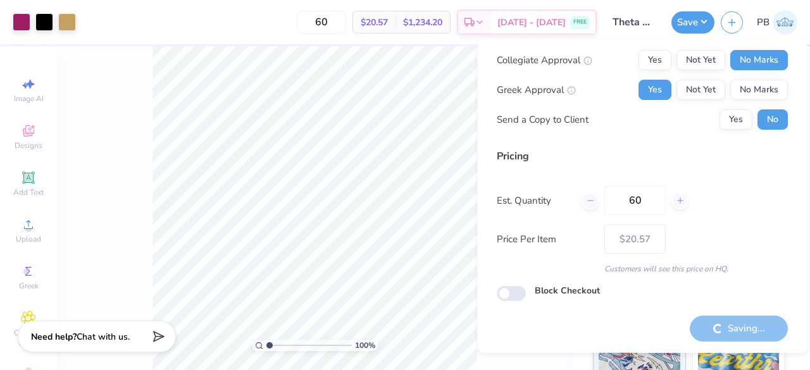
type input "– –"
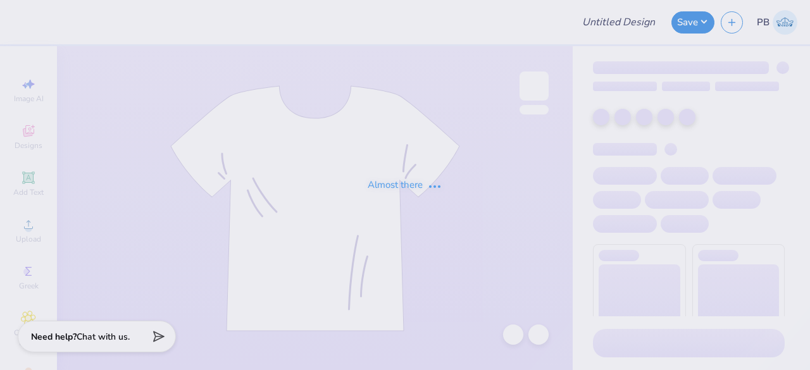
type input "Theta white tank"
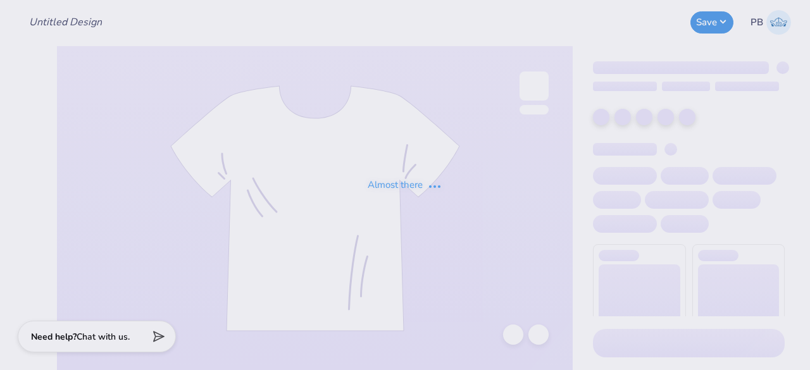
type input "Fall PR Merch"
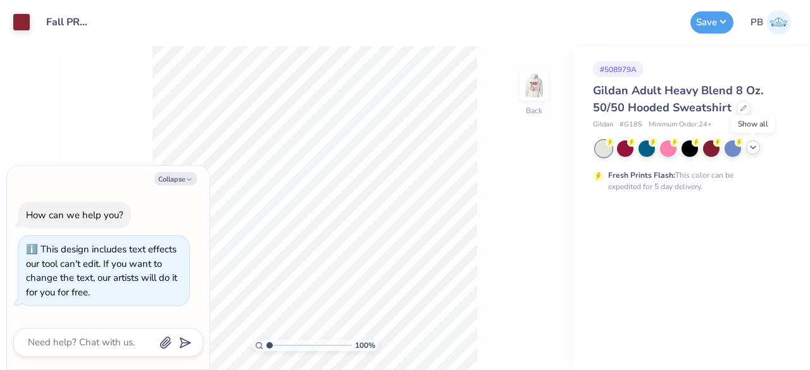
click at [759, 147] on div at bounding box center [753, 148] width 14 height 14
type textarea "x"
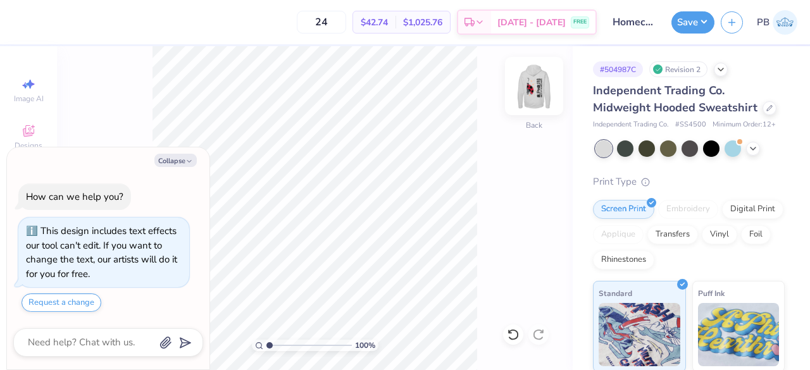
click at [540, 78] on img at bounding box center [534, 86] width 51 height 51
click at [528, 101] on img at bounding box center [534, 86] width 51 height 51
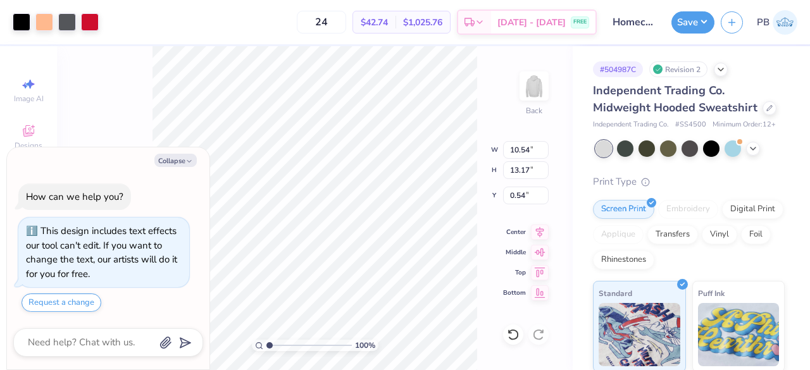
type textarea "x"
type input "9.63"
type input "12.03"
type textarea "x"
type input "1.11"
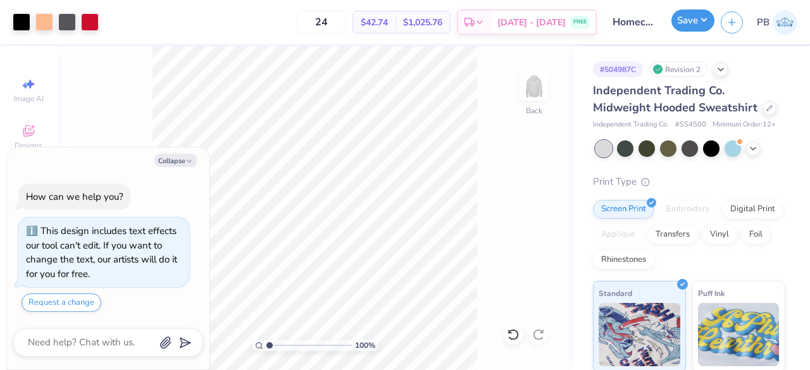
click at [697, 23] on button "Save" at bounding box center [692, 20] width 43 height 22
type textarea "x"
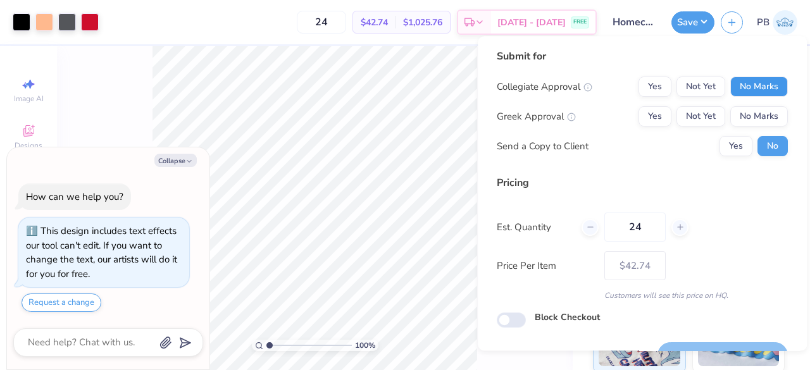
click at [757, 84] on button "No Marks" at bounding box center [759, 87] width 58 height 20
click at [642, 113] on button "Yes" at bounding box center [655, 116] width 33 height 20
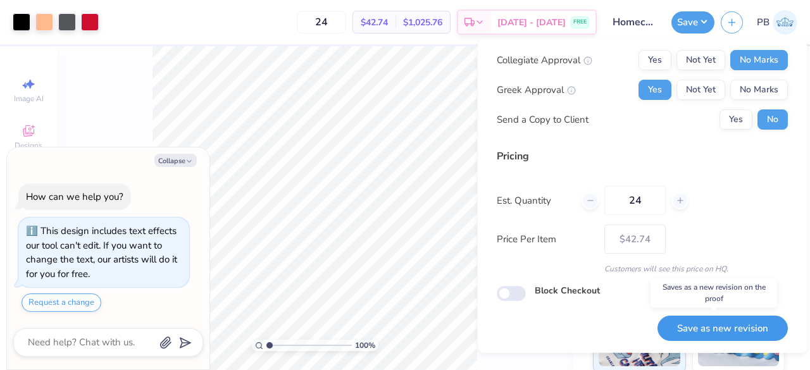
click at [701, 321] on button "Save as new revision" at bounding box center [723, 328] width 130 height 26
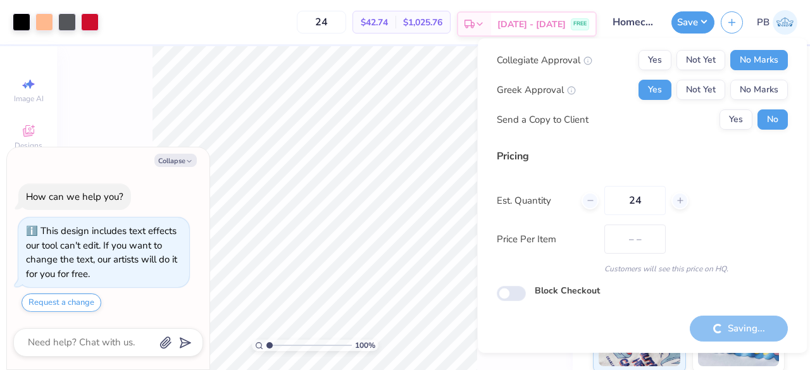
type input "$42.74"
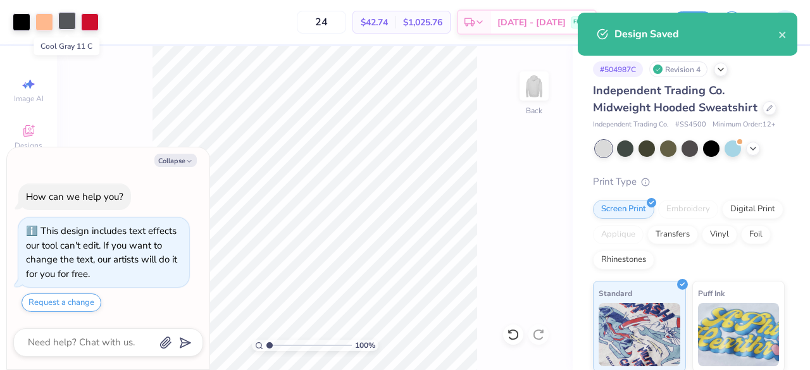
click at [67, 28] on div at bounding box center [67, 21] width 18 height 18
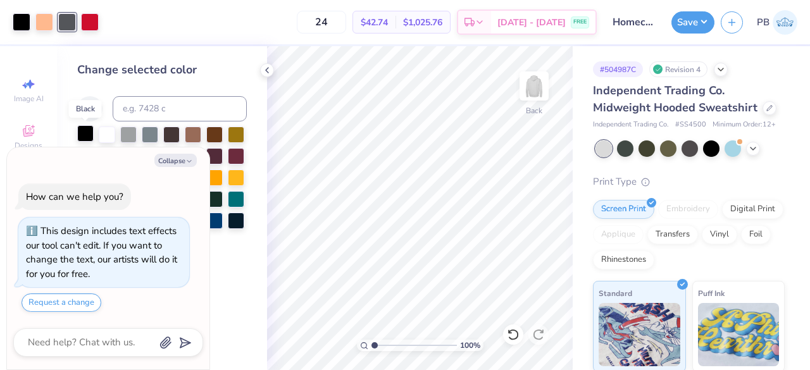
click at [86, 132] on div at bounding box center [85, 133] width 16 height 16
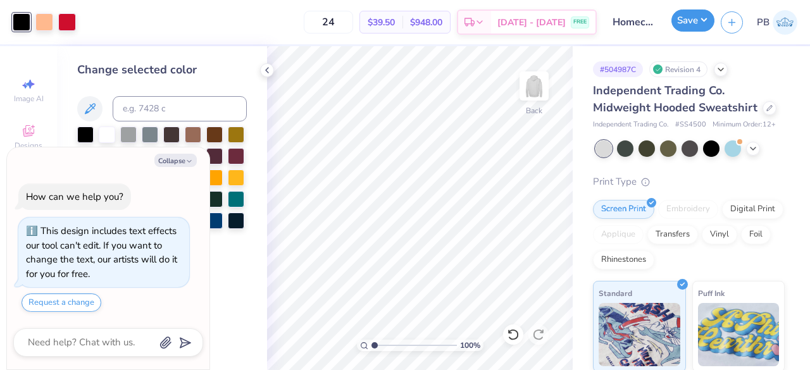
click at [701, 17] on button "Save" at bounding box center [692, 20] width 43 height 22
type textarea "x"
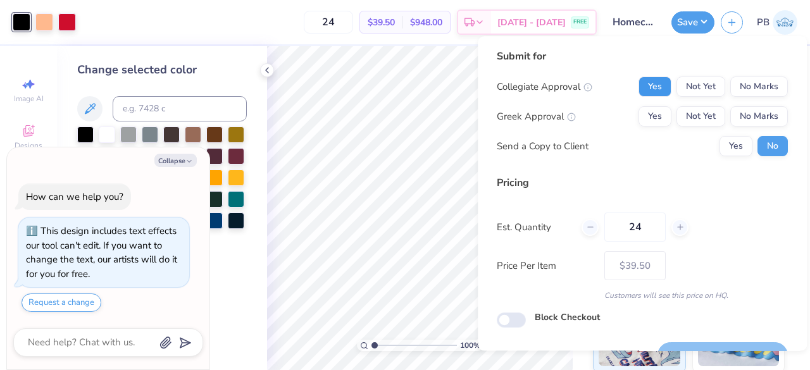
click at [639, 87] on button "Yes" at bounding box center [655, 87] width 33 height 20
click at [748, 88] on button "No Marks" at bounding box center [759, 87] width 58 height 20
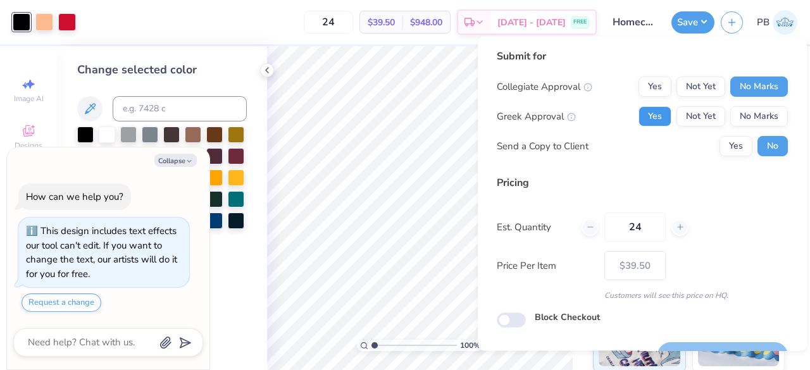
click at [647, 113] on button "Yes" at bounding box center [655, 116] width 33 height 20
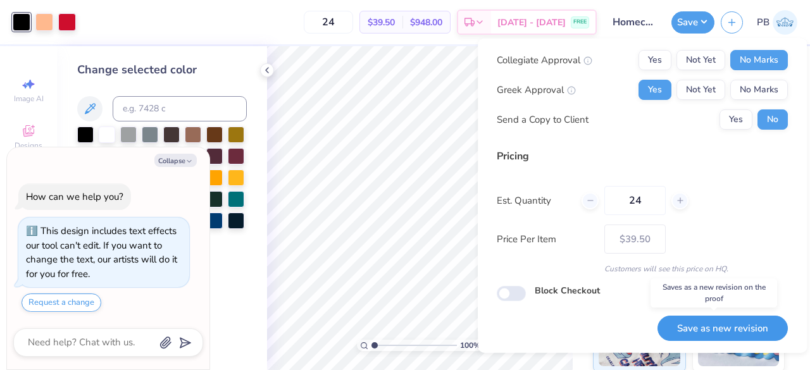
click at [675, 320] on button "Save as new revision" at bounding box center [723, 328] width 130 height 26
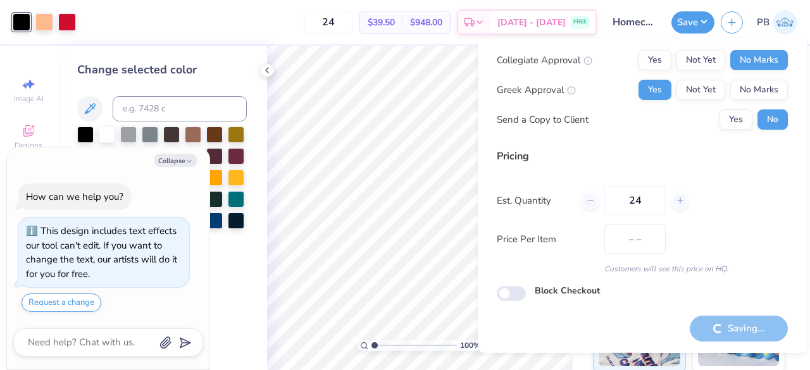
type input "$39.50"
type textarea "x"
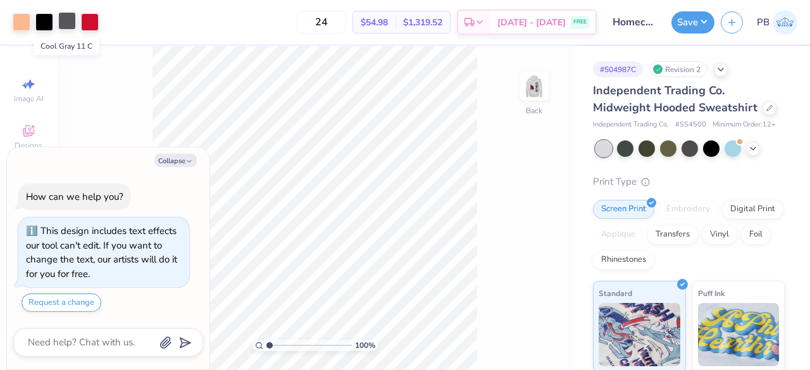
click at [66, 25] on div at bounding box center [67, 21] width 18 height 18
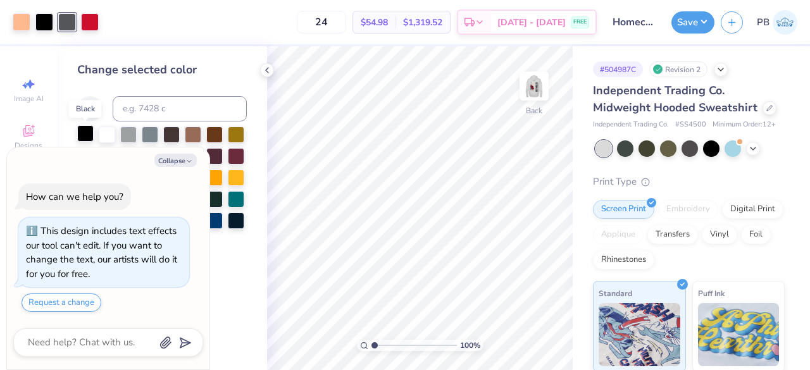
click at [84, 134] on div at bounding box center [85, 133] width 16 height 16
type textarea "x"
type input "8.17712078479247"
type textarea "x"
type input "8.17712078479247"
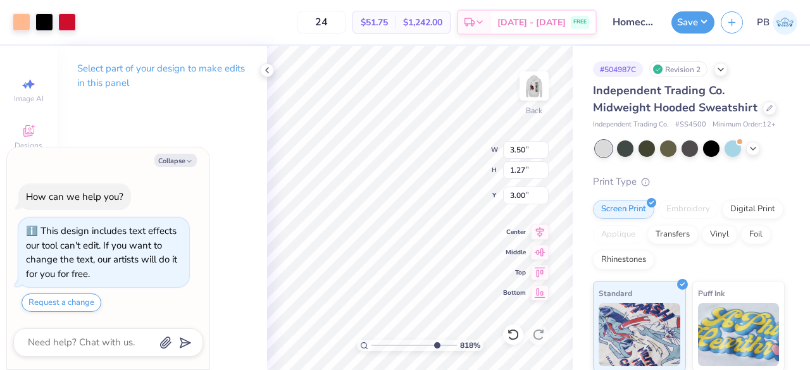
type textarea "x"
type input "8.17712078479247"
type textarea "x"
type input "8.17712078479247"
type input "2.37"
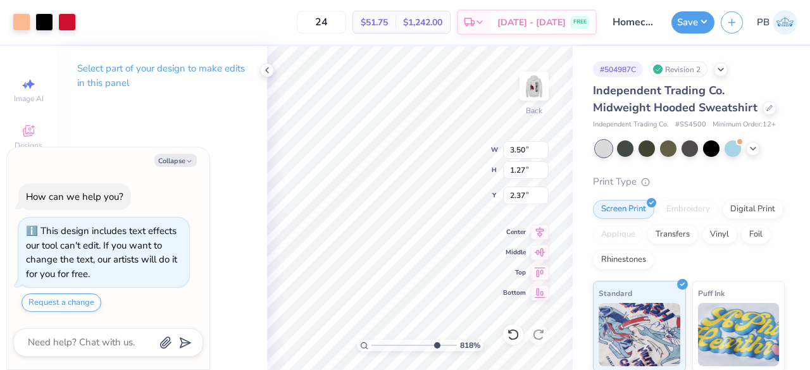
type textarea "x"
type input "8.17712078479247"
type textarea "x"
type input "8.17712078479247"
type textarea "x"
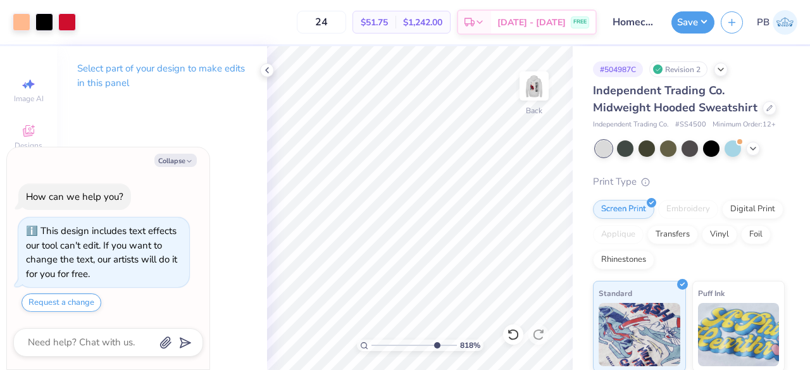
type input "8.17712078479247"
type textarea "x"
type input "8.17712078479247"
type textarea "x"
type input "8.17712078479247"
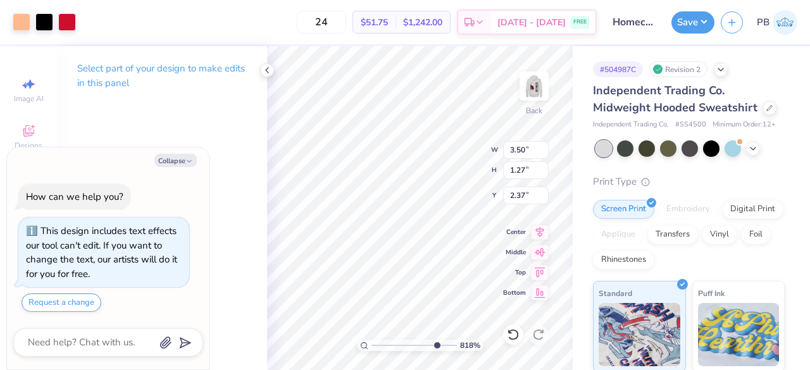
type textarea "x"
type input "8.17712078479247"
type input "3.00"
type textarea "x"
type input "8.17712078479247"
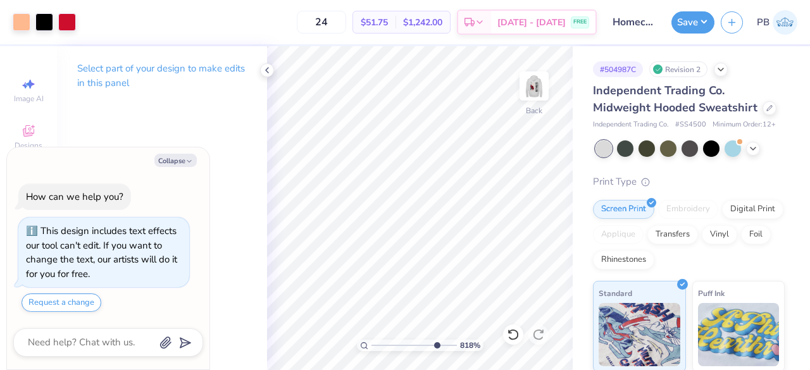
type textarea "x"
type input "9.62067443873524"
type textarea "x"
type input "9.62067443873524"
type textarea "x"
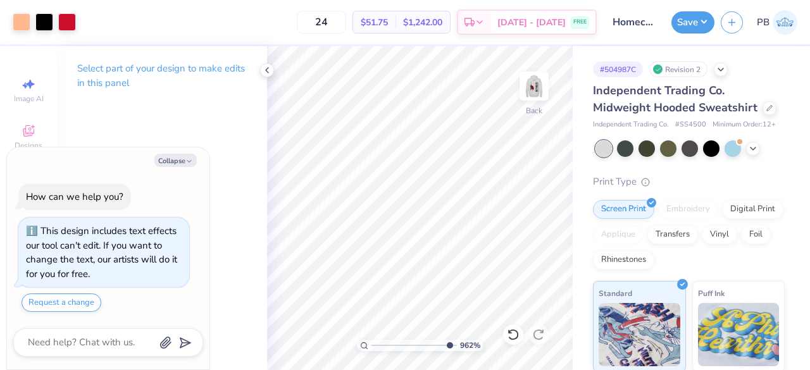
type input "9.62067443873524"
type textarea "x"
type input "9.62067443873524"
type textarea "x"
type input "9.62067443873524"
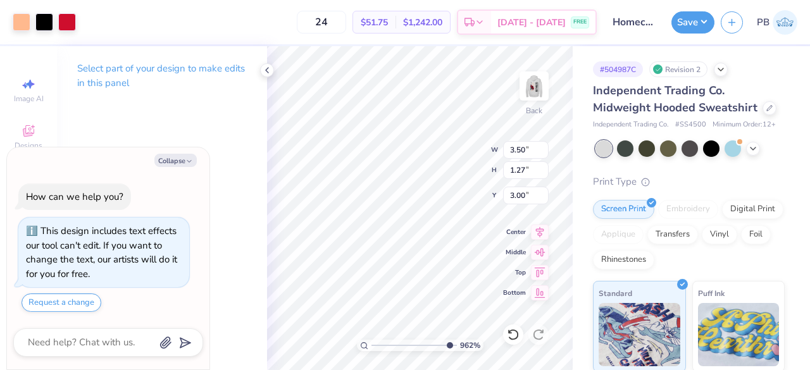
type textarea "x"
type input "1"
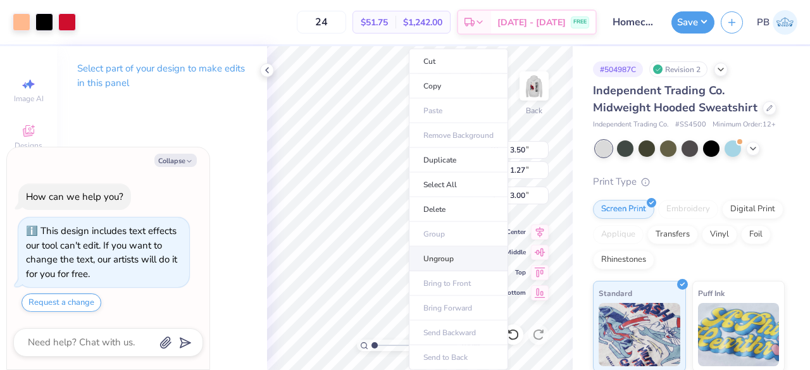
click at [413, 251] on li "Ungroup" at bounding box center [458, 259] width 99 height 25
type textarea "x"
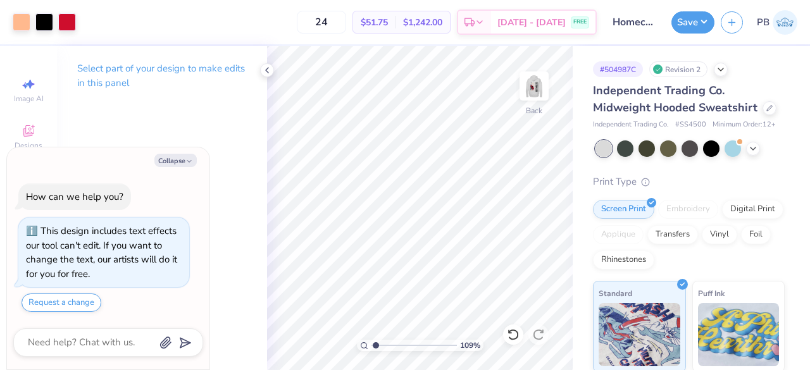
type input "1.21421969252114"
click at [13, 23] on div at bounding box center [22, 21] width 18 height 18
type textarea "x"
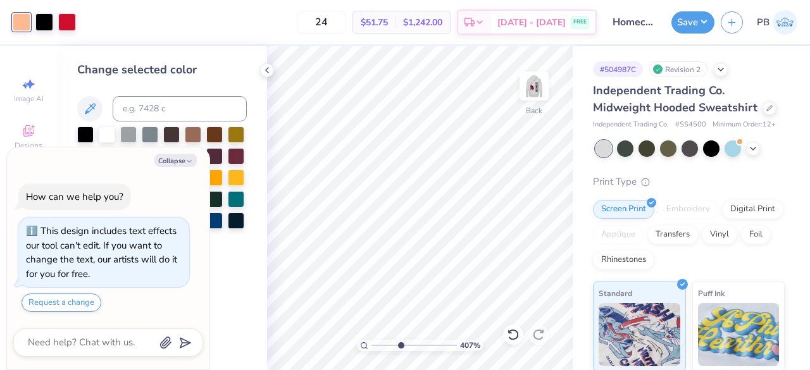
drag, startPoint x: 377, startPoint y: 346, endPoint x: 400, endPoint y: 344, distance: 23.6
type input "4.07"
click at [400, 344] on input "range" at bounding box center [414, 345] width 85 height 11
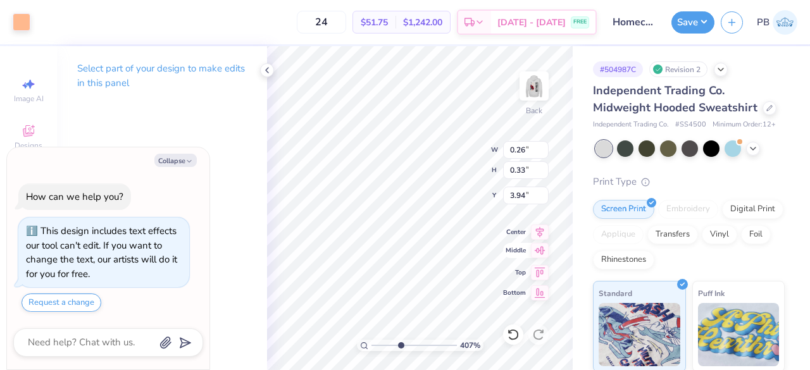
type textarea "x"
type input "7.13454116544041"
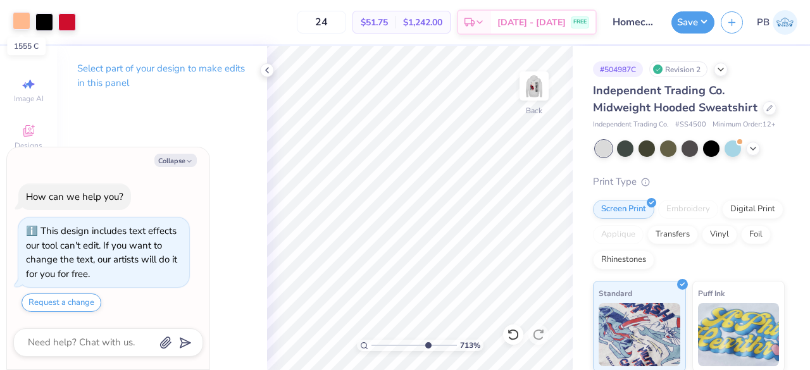
click at [28, 22] on div at bounding box center [22, 21] width 18 height 18
type textarea "x"
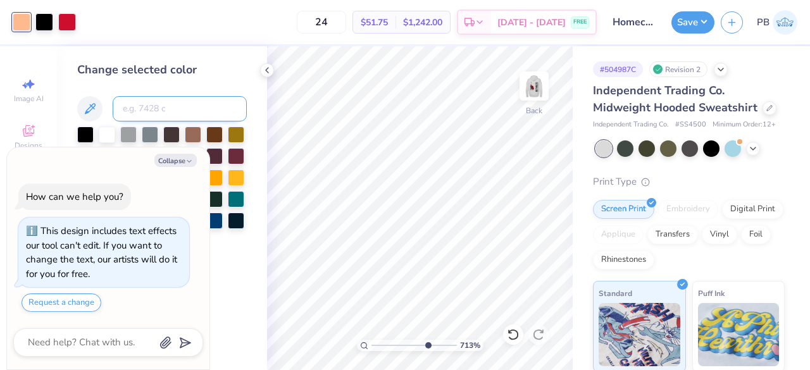
click at [214, 103] on input at bounding box center [180, 108] width 134 height 25
type input "186"
click at [535, 88] on img at bounding box center [534, 86] width 51 height 51
click at [67, 26] on div at bounding box center [67, 21] width 18 height 18
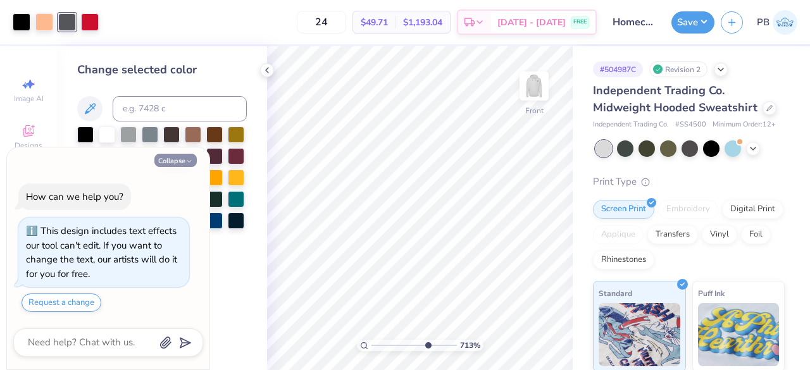
click at [187, 161] on polyline "button" at bounding box center [189, 161] width 4 height 2
type textarea "x"
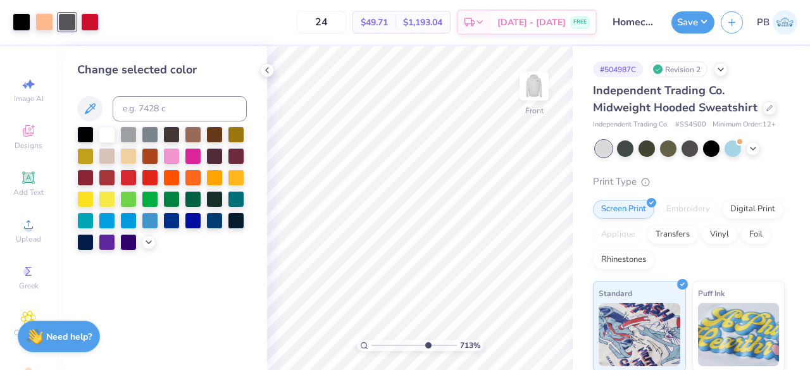
click at [187, 161] on polyline "button" at bounding box center [189, 161] width 4 height 2
click at [83, 134] on div at bounding box center [85, 133] width 16 height 16
click at [45, 20] on div at bounding box center [44, 21] width 18 height 18
type input "2.43003793545205"
click at [168, 111] on input at bounding box center [180, 108] width 134 height 25
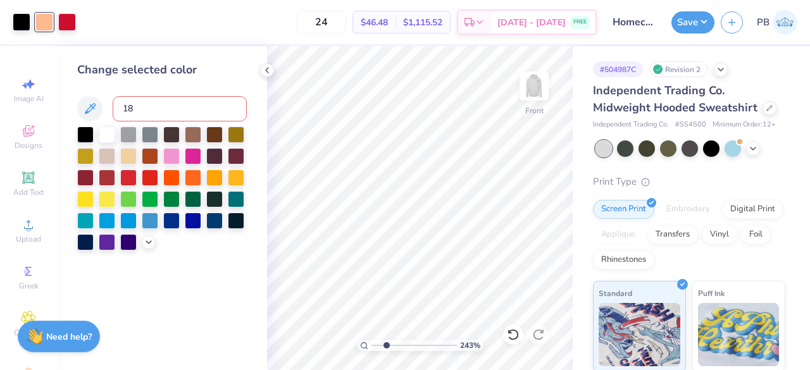
type input "186"
click at [697, 25] on button "Save" at bounding box center [692, 20] width 43 height 22
type input "1.27953607206649"
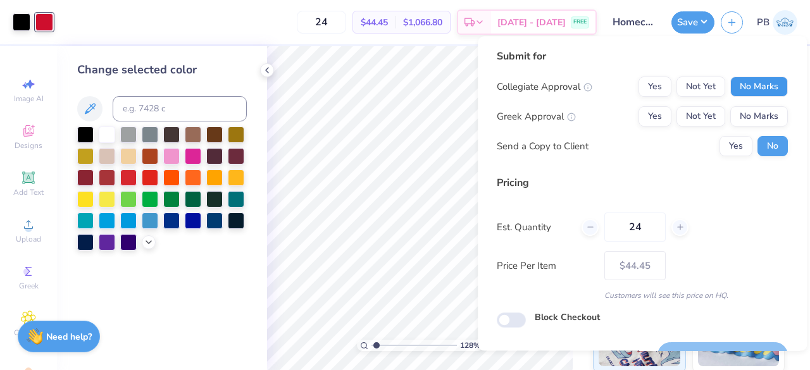
click at [754, 87] on button "No Marks" at bounding box center [759, 87] width 58 height 20
click at [642, 118] on button "Yes" at bounding box center [655, 116] width 33 height 20
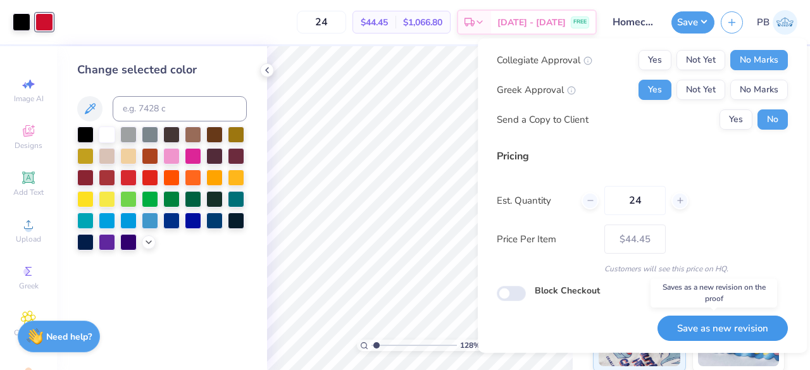
click at [693, 335] on button "Save as new revision" at bounding box center [723, 328] width 130 height 26
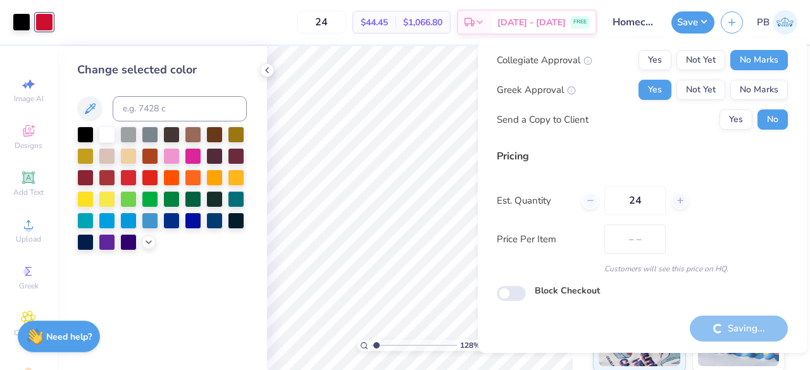
type input "$44.45"
type input "1.27953607206649"
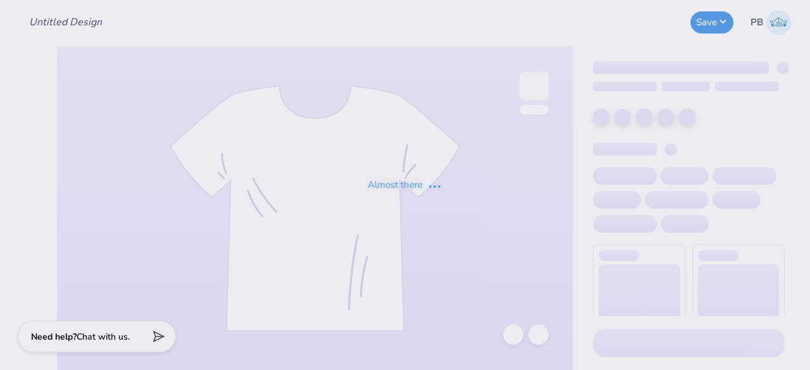
type input "Homecoming"
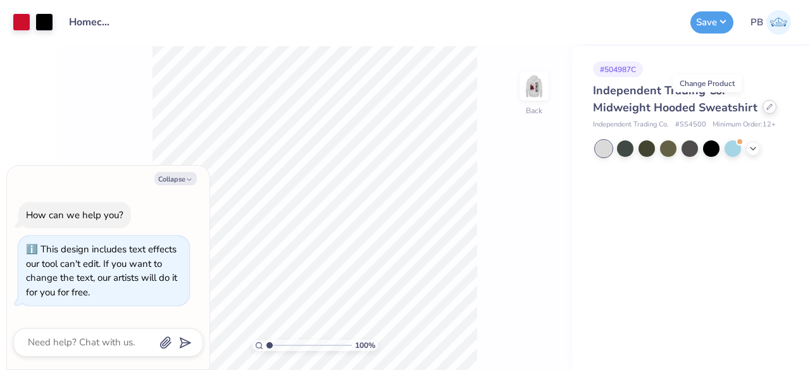
click at [763, 111] on div at bounding box center [770, 107] width 14 height 14
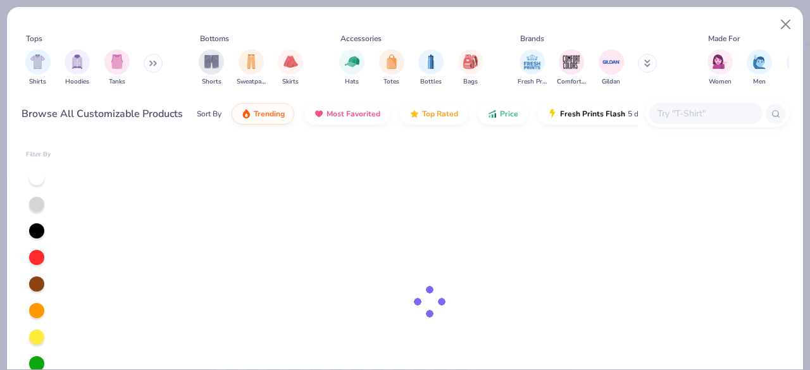
click at [691, 111] on input "text" at bounding box center [704, 113] width 97 height 15
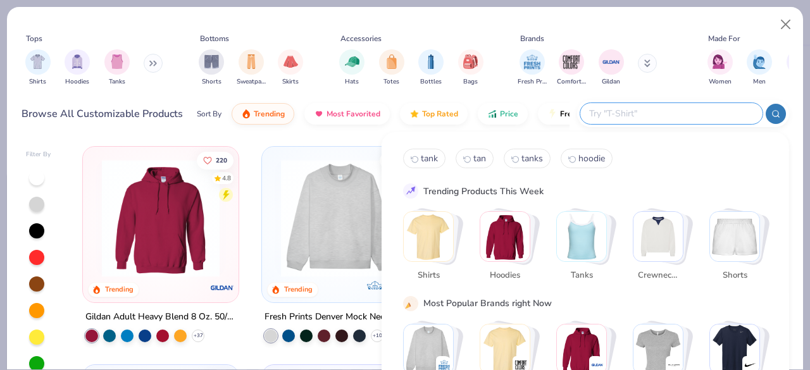
click at [506, 242] on img "Stack Card Button Hoodies" at bounding box center [504, 236] width 49 height 49
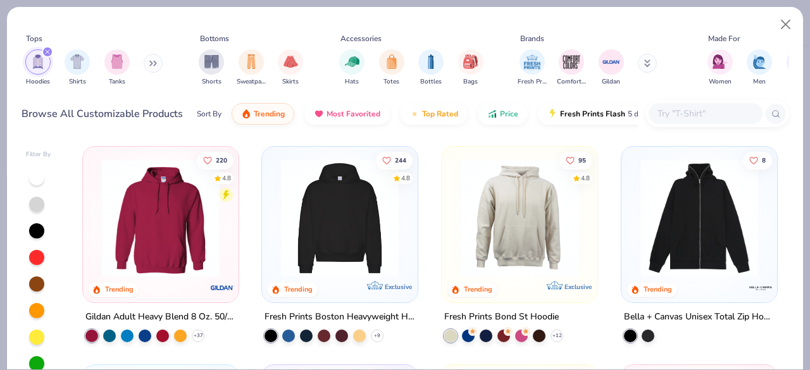
click at [192, 223] on img at bounding box center [161, 218] width 130 height 118
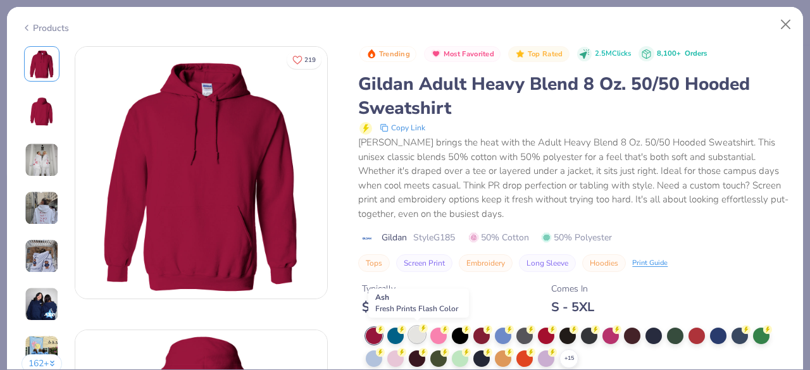
click at [414, 332] on div at bounding box center [417, 335] width 16 height 16
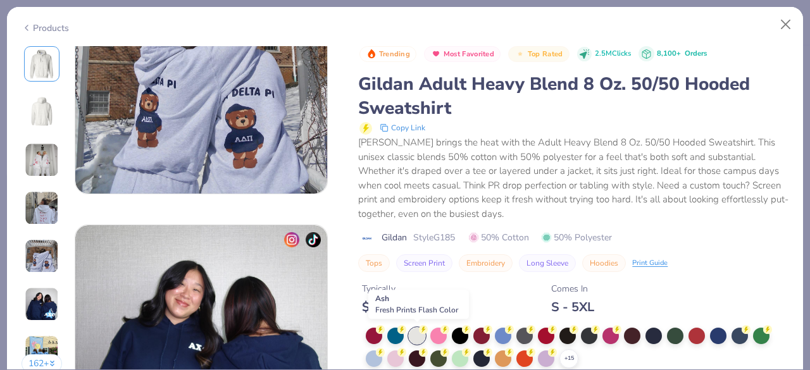
scroll to position [1568, 0]
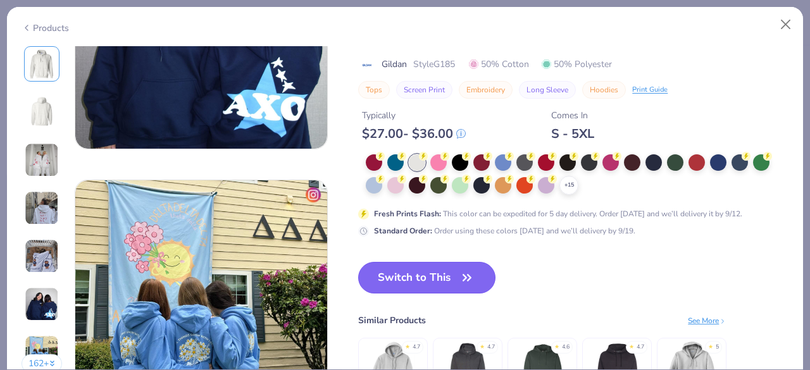
click at [435, 262] on button "Switch to This" at bounding box center [426, 278] width 137 height 32
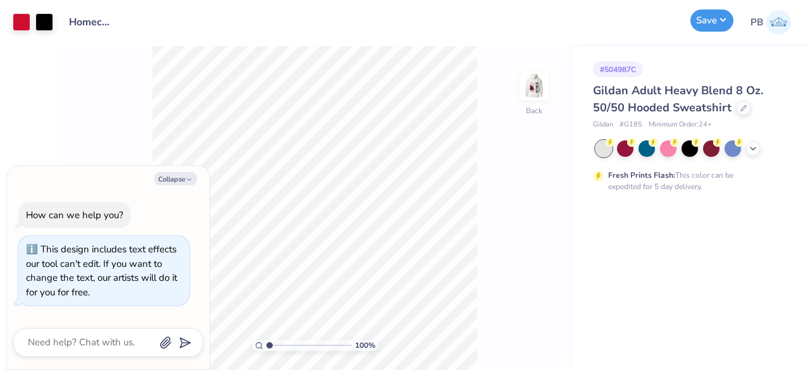
click at [704, 21] on button "Save" at bounding box center [711, 20] width 43 height 22
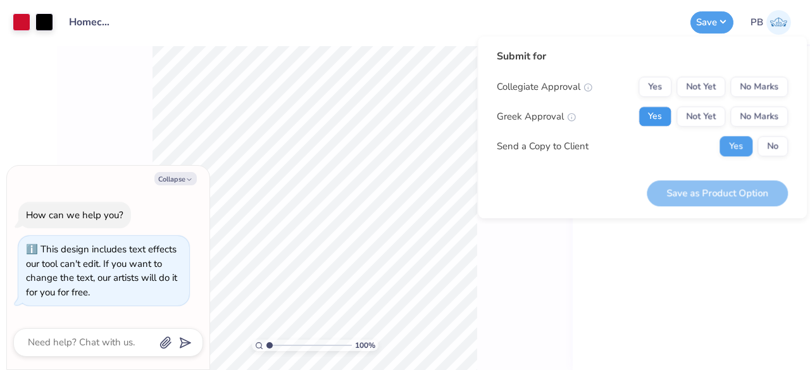
click at [646, 113] on button "Yes" at bounding box center [655, 116] width 33 height 20
click at [766, 149] on button "No" at bounding box center [773, 146] width 30 height 20
type textarea "x"
click at [777, 87] on button "No Marks" at bounding box center [759, 87] width 58 height 20
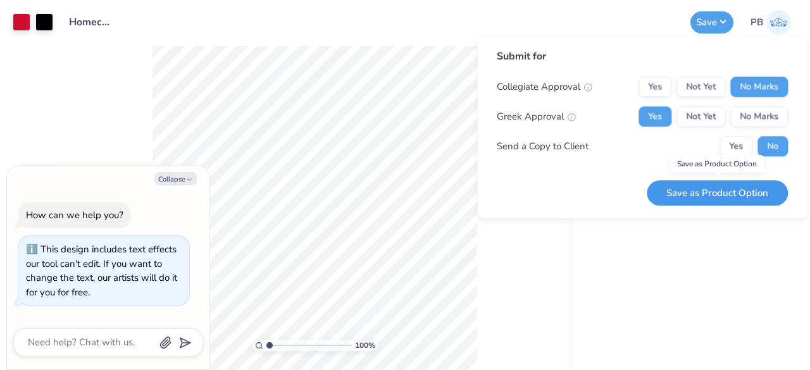
click at [735, 194] on button "Save as Product Option" at bounding box center [717, 193] width 141 height 26
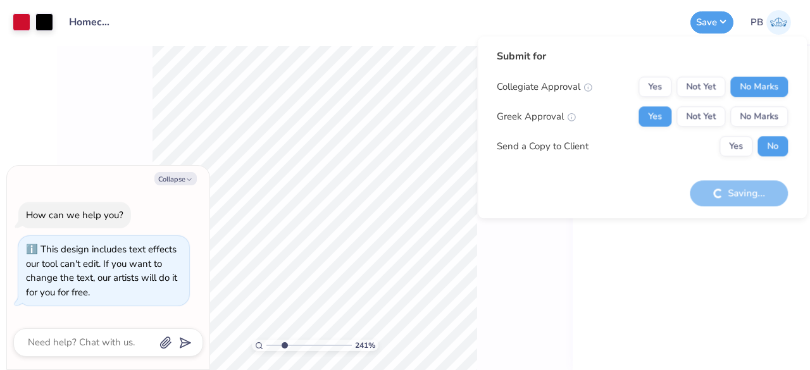
type input "2.74416071541861"
type textarea "x"
type input "2.74416071541861"
type textarea "x"
type input "2.74416071541861"
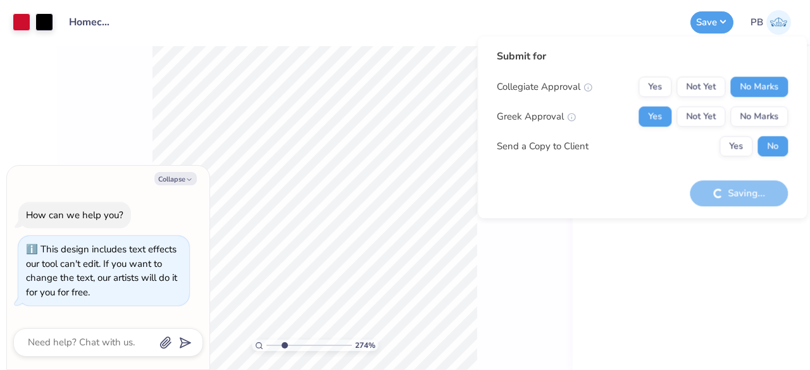
type textarea "x"
type input "2.74416071541861"
type textarea "x"
type input "2.74416071541861"
